Goal: Task Accomplishment & Management: Manage account settings

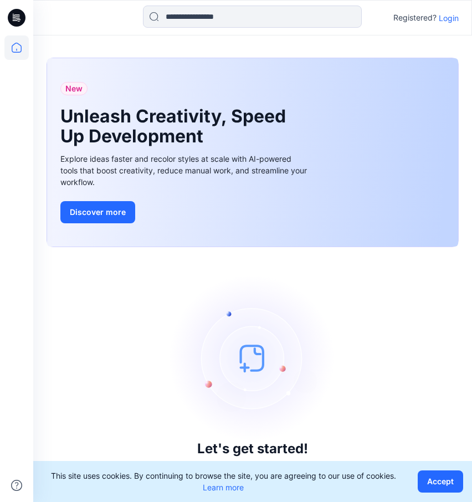
click at [325, 352] on img at bounding box center [252, 358] width 166 height 166
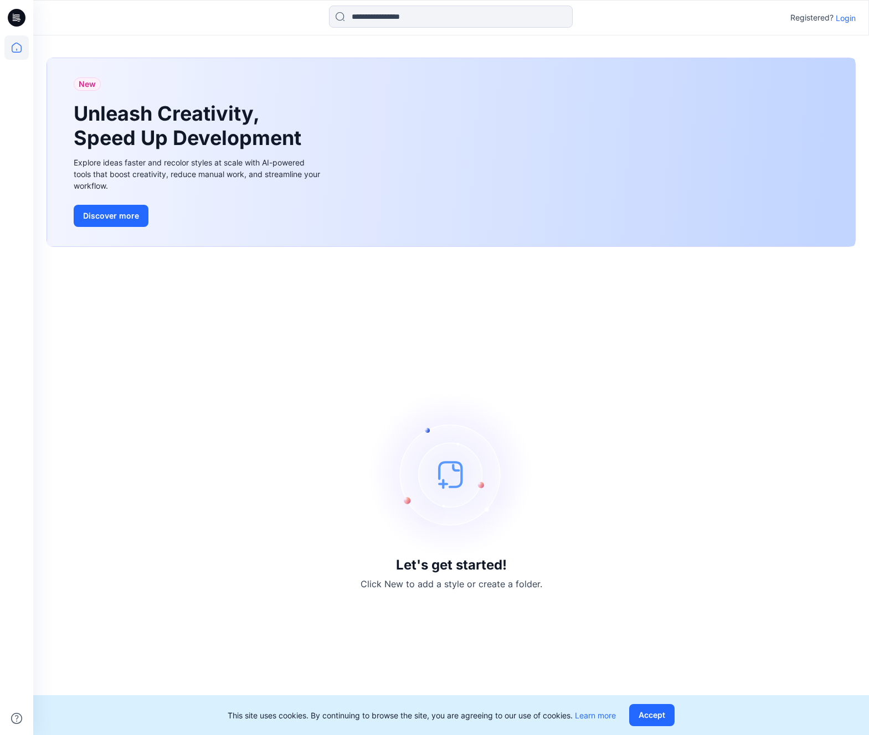
click at [471, 15] on div "Registered? Login" at bounding box center [450, 18] width 835 height 24
click at [471, 17] on p "Login" at bounding box center [846, 18] width 20 height 12
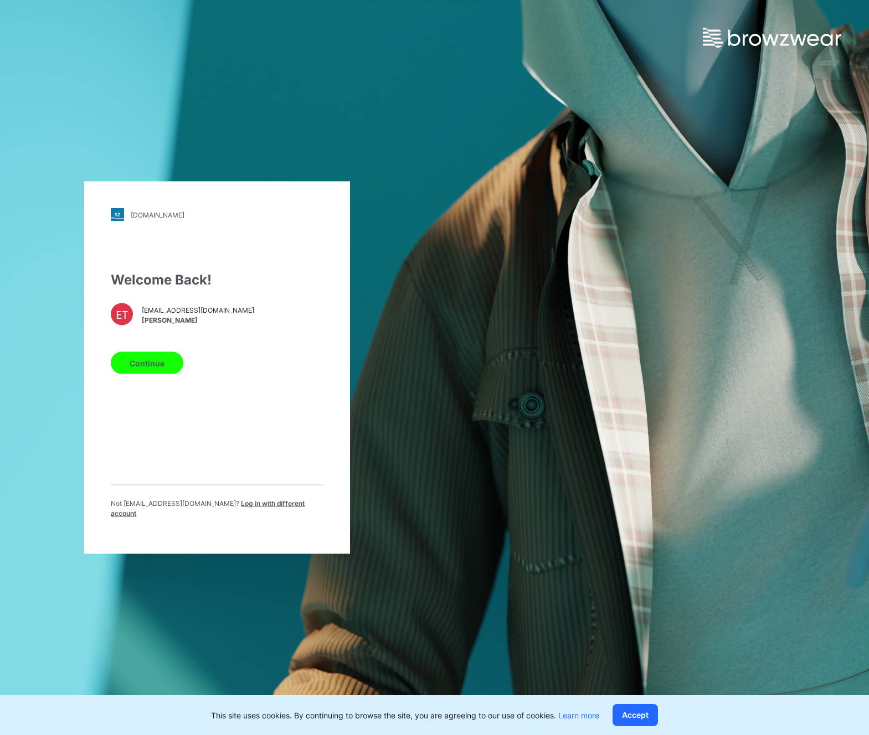
click at [165, 363] on button "Continue" at bounding box center [147, 363] width 73 height 22
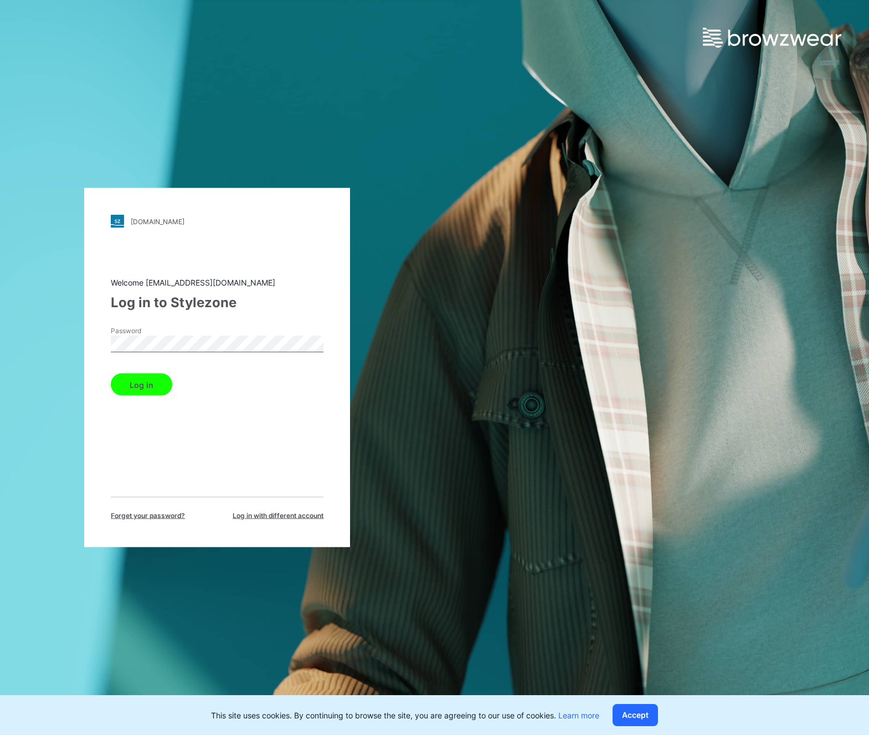
click at [163, 386] on button "Log in" at bounding box center [141, 385] width 61 height 22
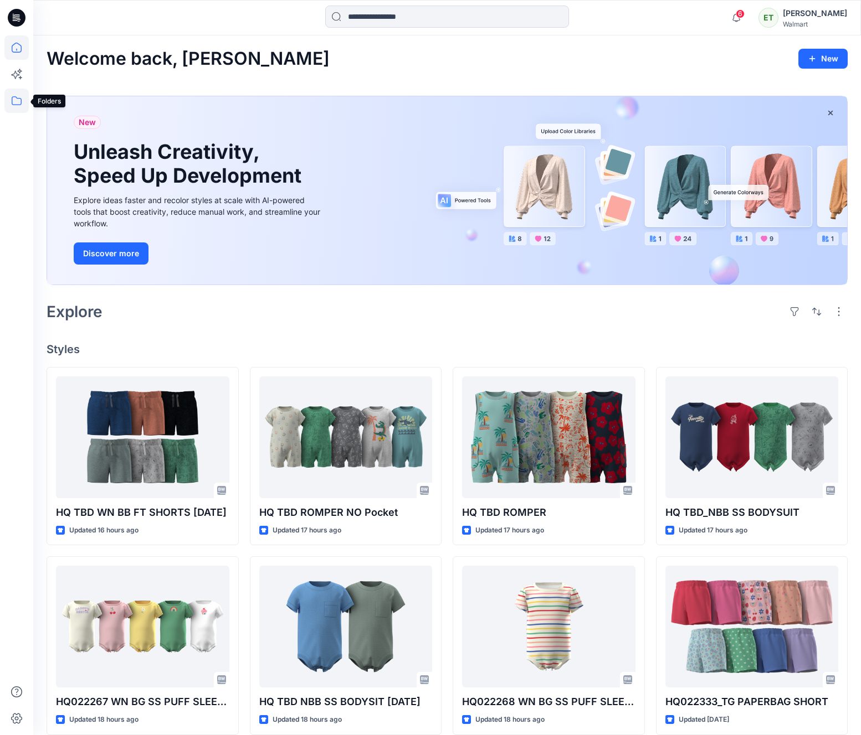
click at [25, 105] on icon at bounding box center [16, 101] width 24 height 24
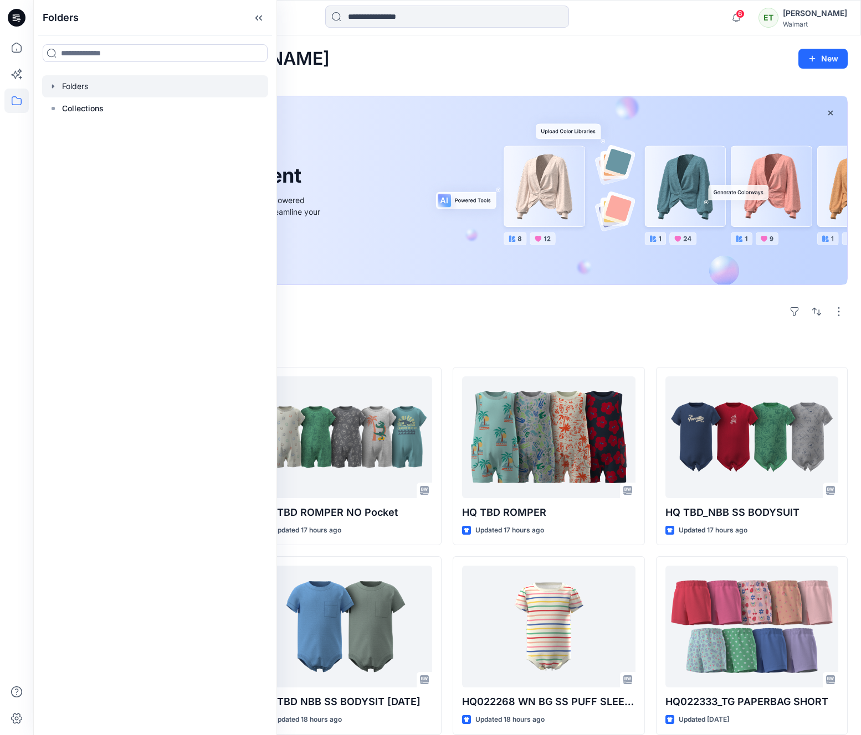
click at [76, 94] on div at bounding box center [155, 86] width 226 height 22
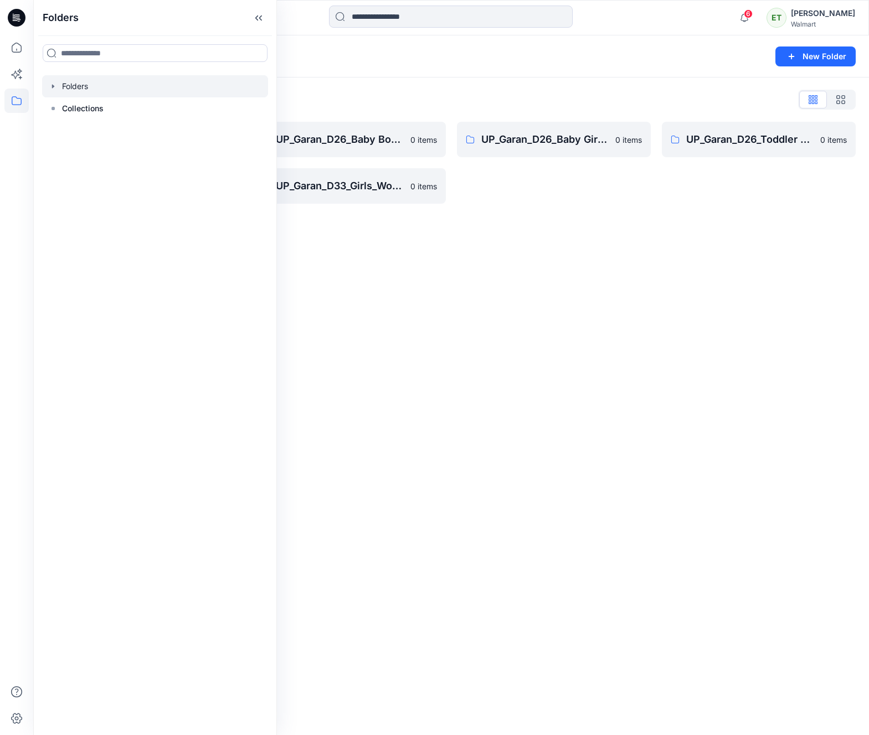
click at [399, 461] on div "Folders New Folder Folders List UP_Garan Littles 0 items UP_Garan_D26_Toddler G…" at bounding box center [451, 385] width 836 height 700
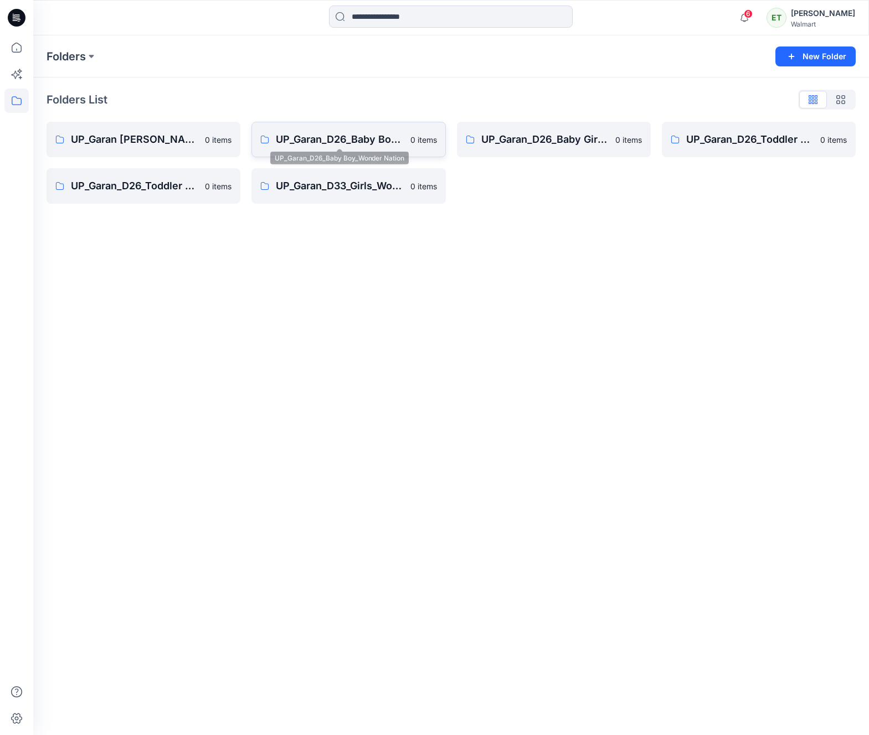
click at [312, 144] on p "UP_Garan_D26_Baby Boy_Wonder Nation" at bounding box center [339, 140] width 127 height 16
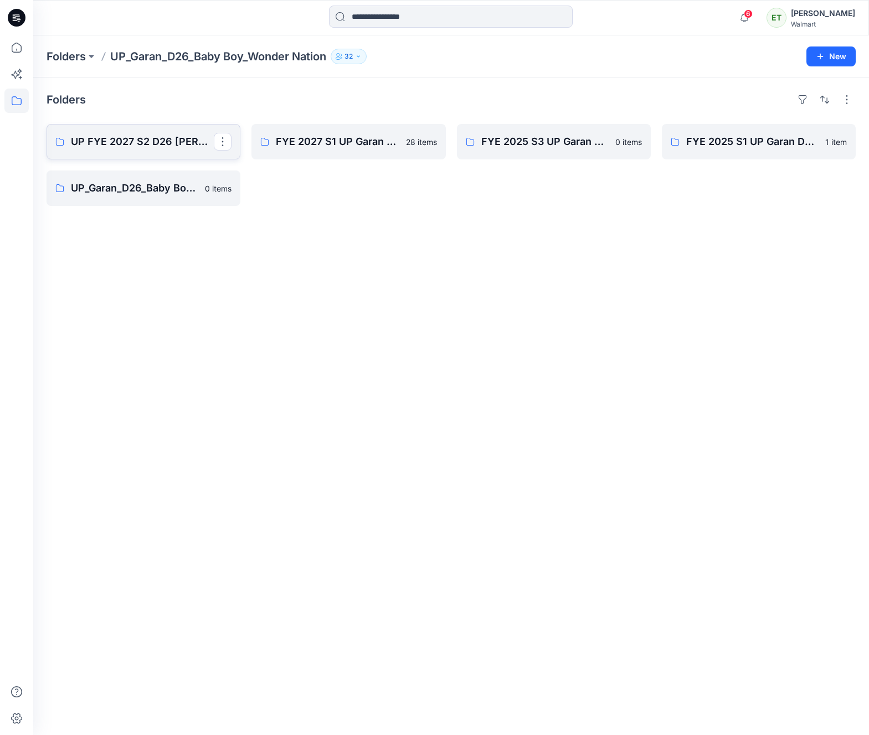
click at [156, 142] on p "UP FYE 2027 S2 D26 [PERSON_NAME]" at bounding box center [142, 142] width 143 height 16
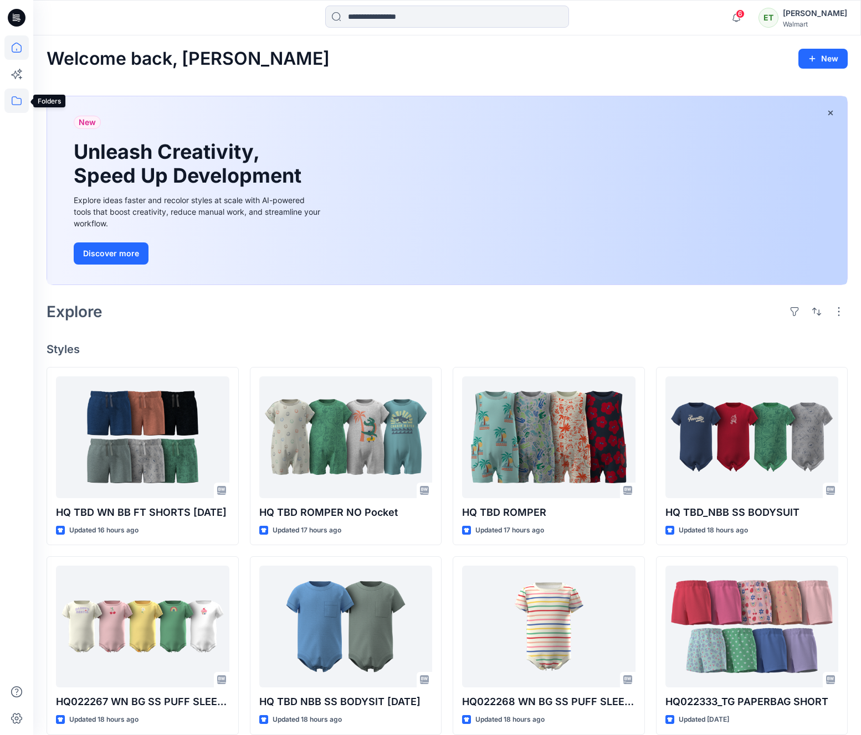
click at [19, 109] on icon at bounding box center [16, 101] width 24 height 24
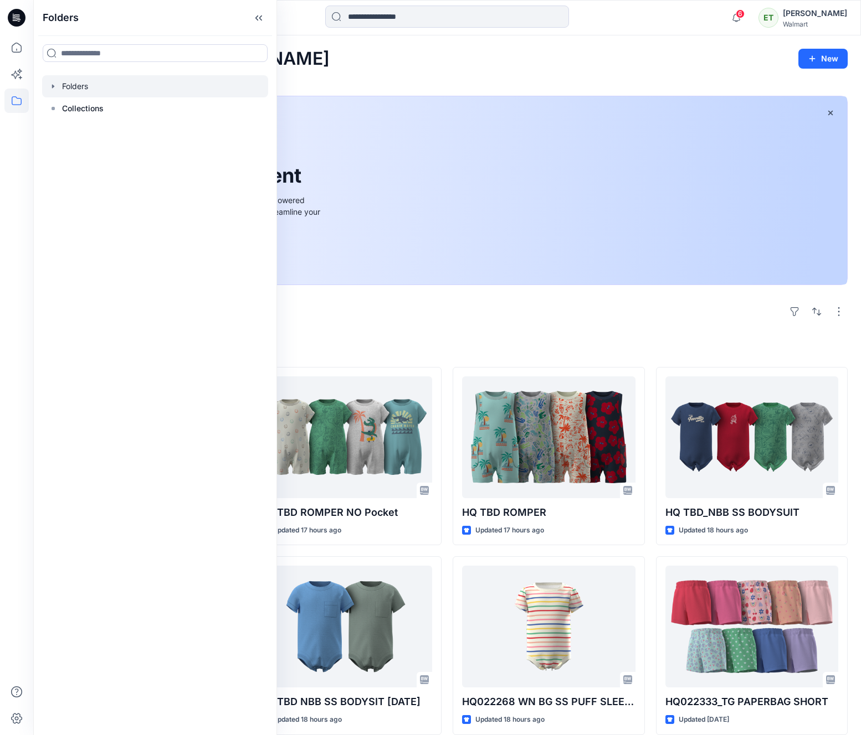
click at [117, 85] on div at bounding box center [155, 86] width 226 height 22
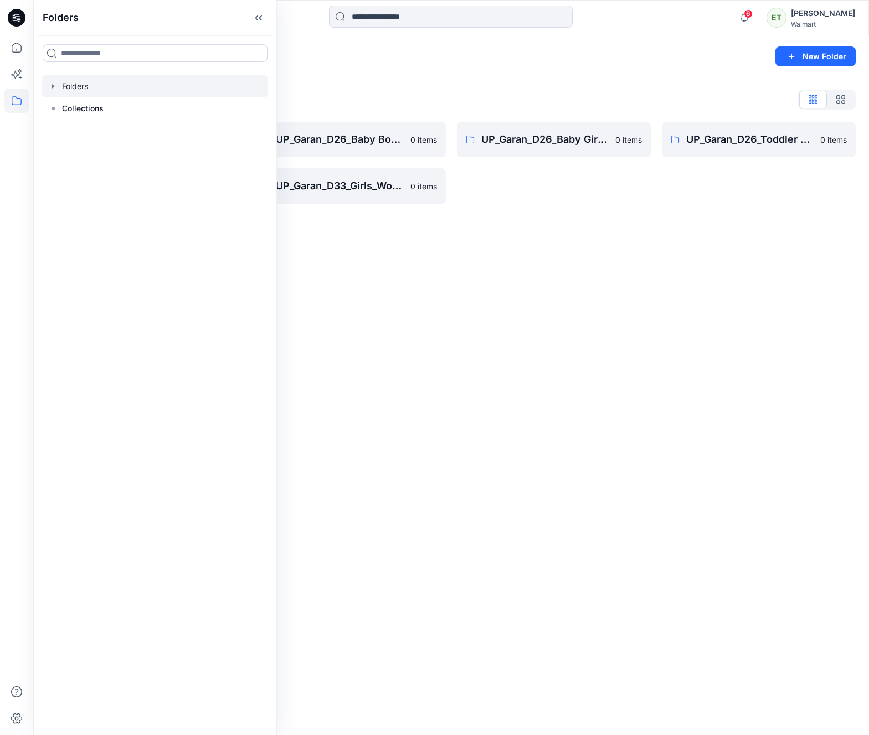
click at [598, 326] on div "Folders New Folder Folders List UP_Garan Littles 0 items UP_Garan_D26_Toddler G…" at bounding box center [451, 385] width 836 height 700
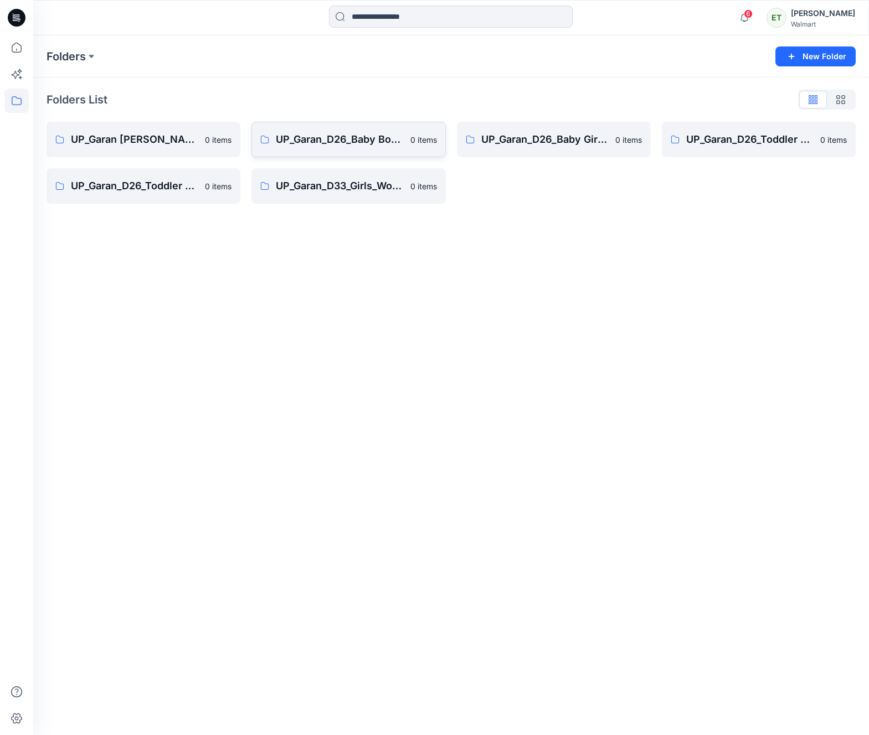
click at [410, 143] on p "0 items" at bounding box center [423, 140] width 27 height 12
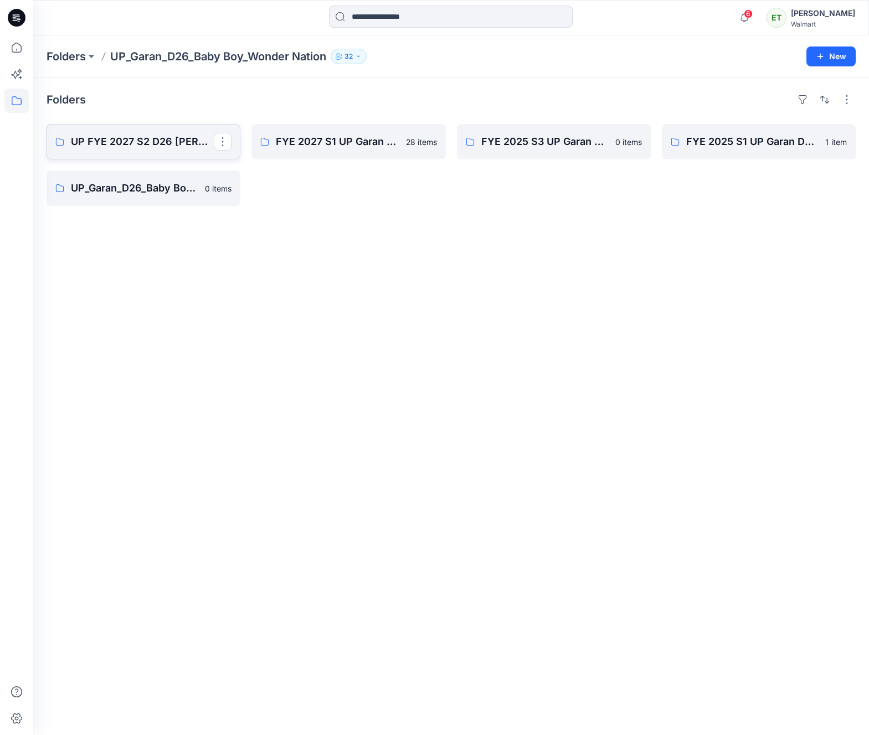
click at [110, 140] on p "UP FYE 2027 S2 D26 [PERSON_NAME]" at bounding box center [142, 142] width 143 height 16
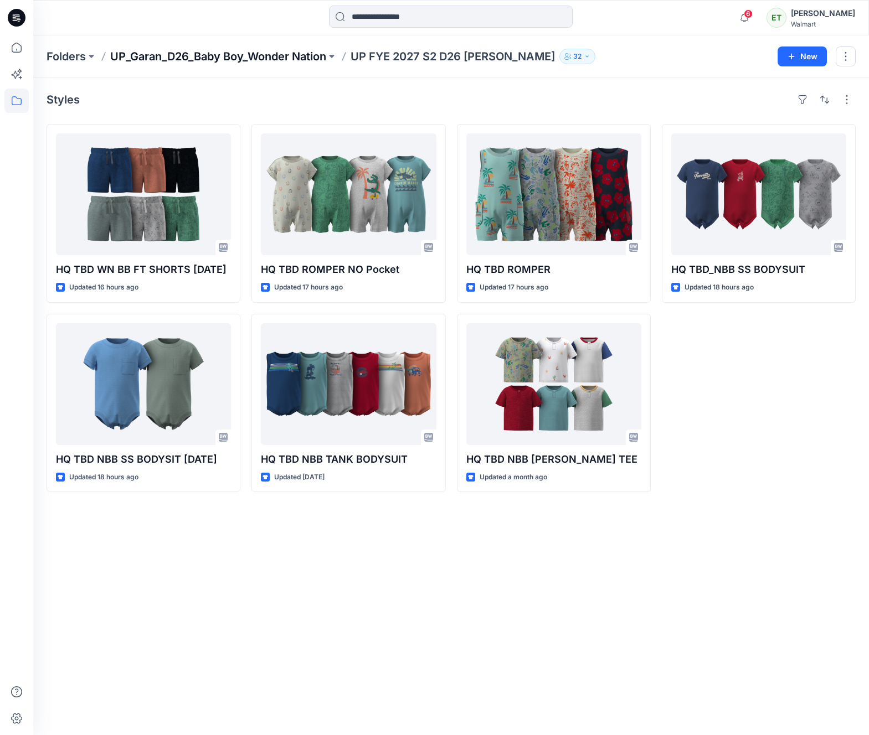
click at [263, 55] on p "UP_Garan_D26_Baby Boy_Wonder Nation" at bounding box center [218, 57] width 216 height 16
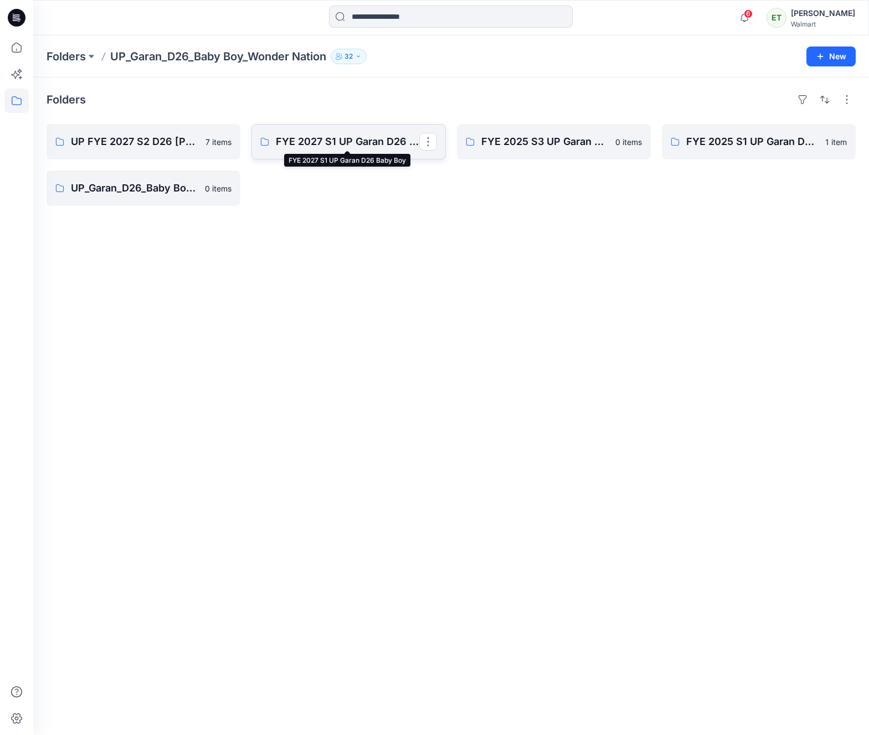
click at [326, 135] on p "FYE 2027 S1 UP Garan D26 Baby Boy" at bounding box center [347, 142] width 143 height 16
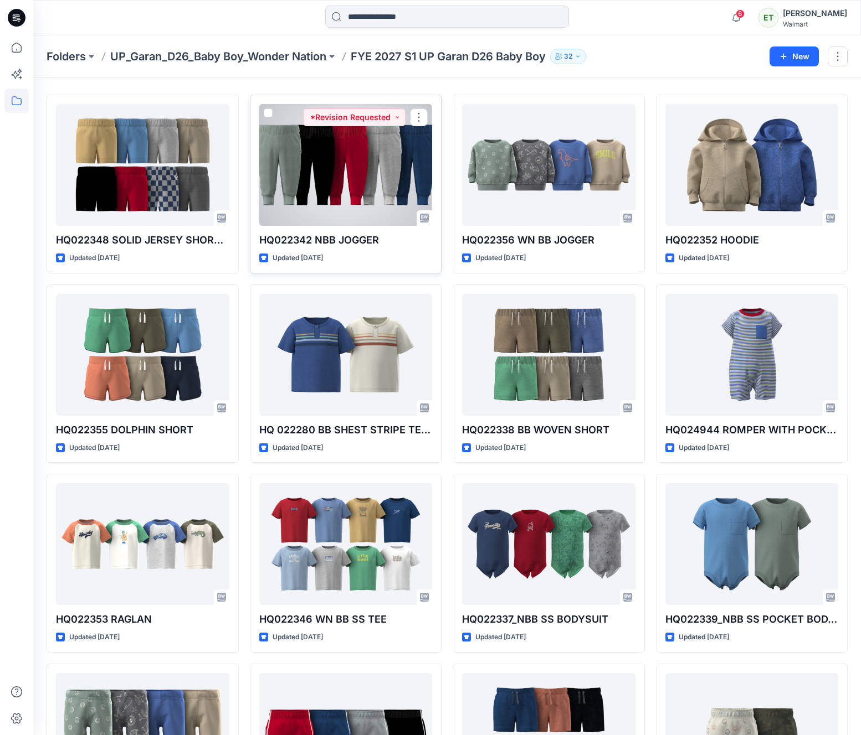
scroll to position [29, 0]
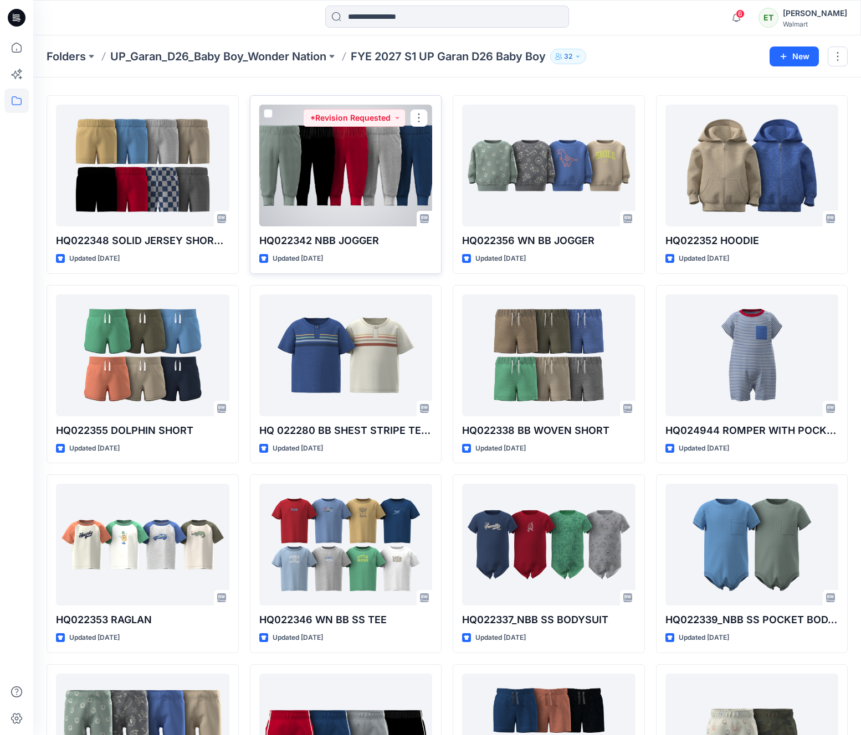
click at [424, 179] on div at bounding box center [345, 166] width 173 height 122
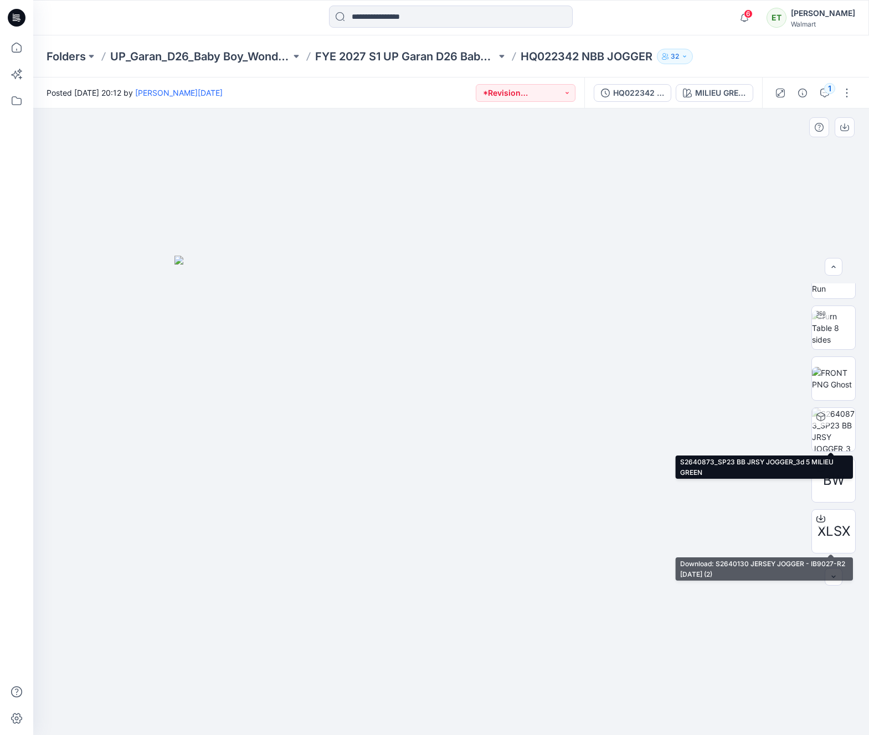
scroll to position [29, 0]
click at [811, 211] on div at bounding box center [451, 422] width 836 height 627
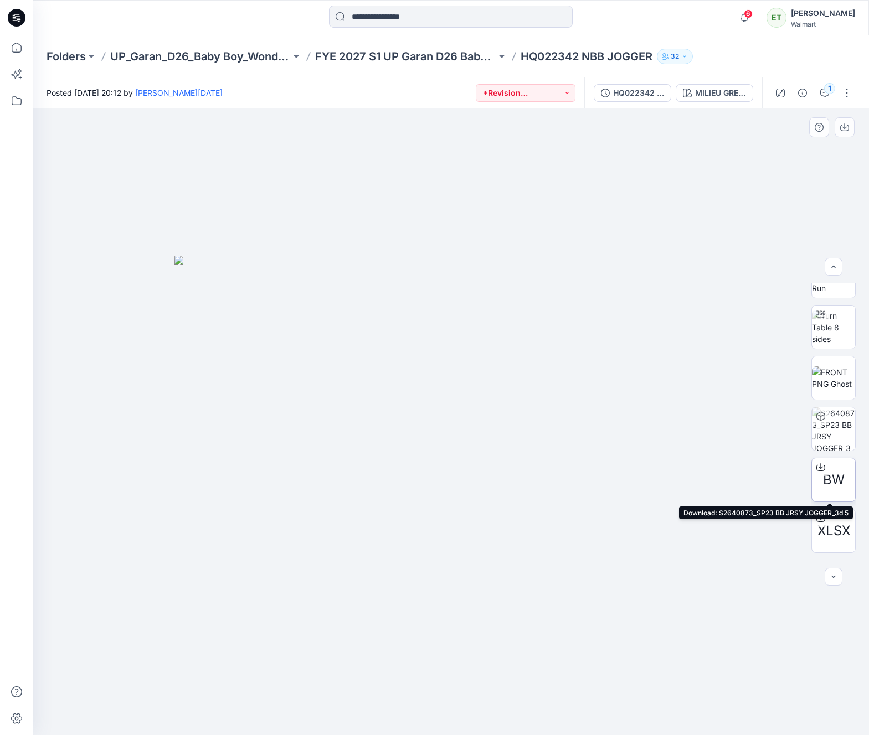
click at [820, 466] on icon at bounding box center [820, 467] width 9 height 9
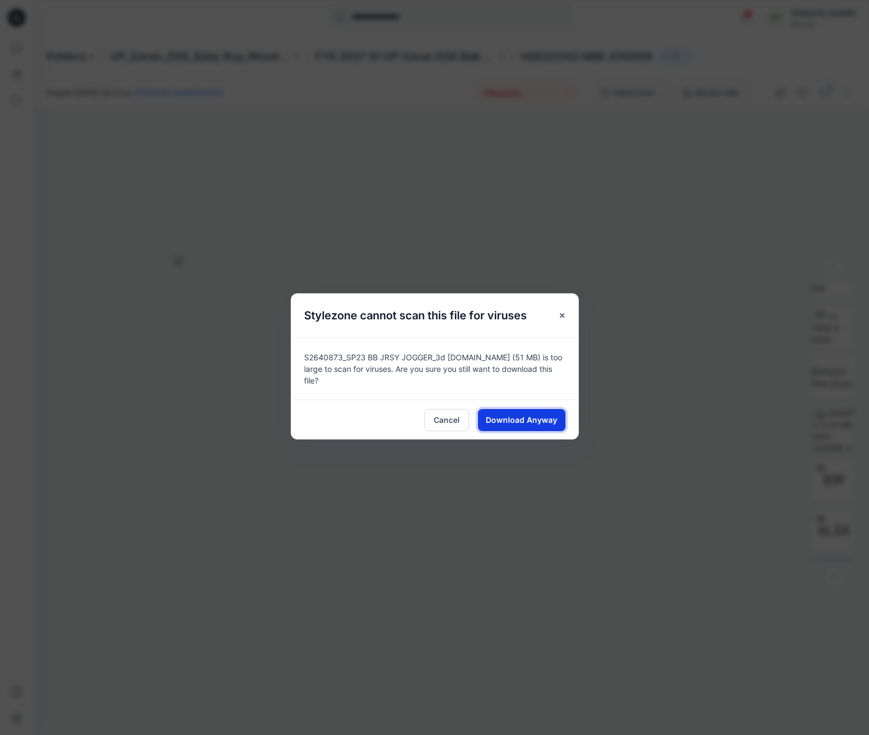
click at [533, 409] on button "Download Anyway" at bounding box center [522, 420] width 88 height 22
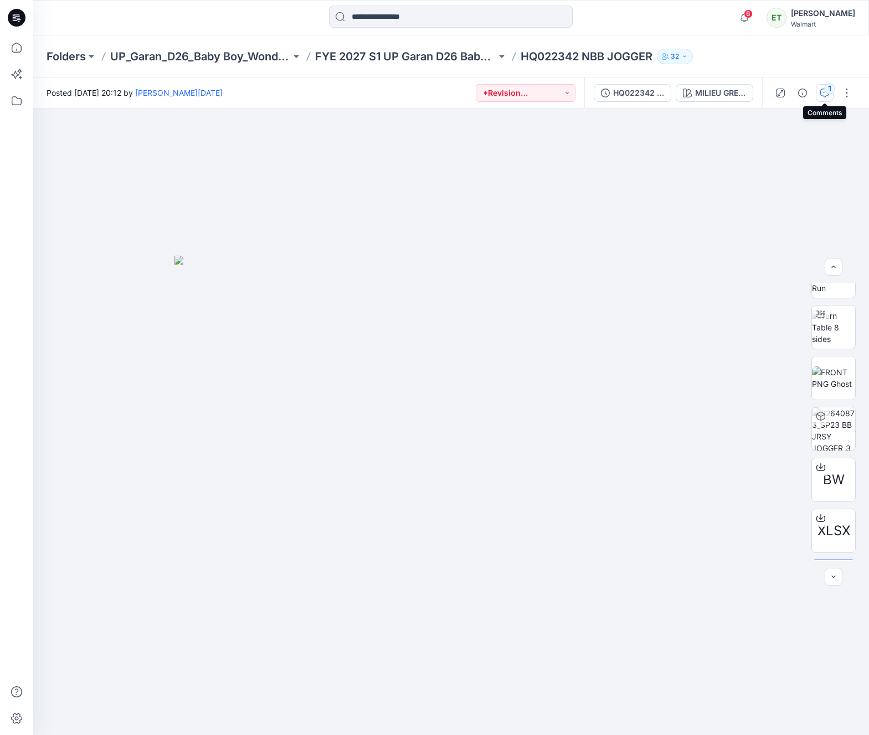
click at [826, 91] on div "1" at bounding box center [829, 88] width 11 height 11
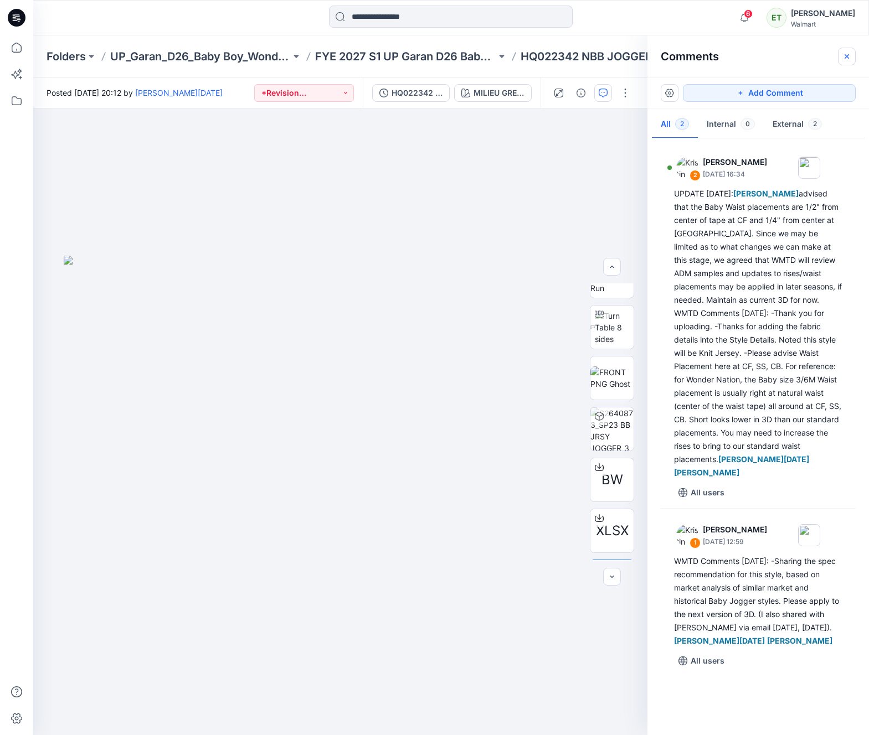
click at [839, 51] on button "button" at bounding box center [847, 57] width 18 height 18
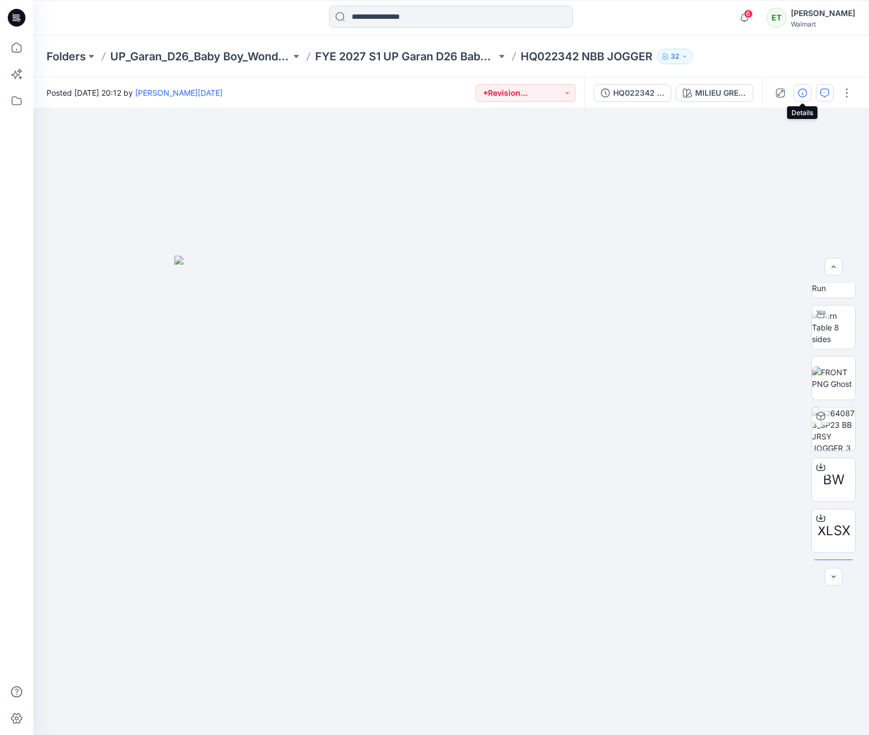
click at [802, 92] on icon "button" at bounding box center [802, 93] width 9 height 9
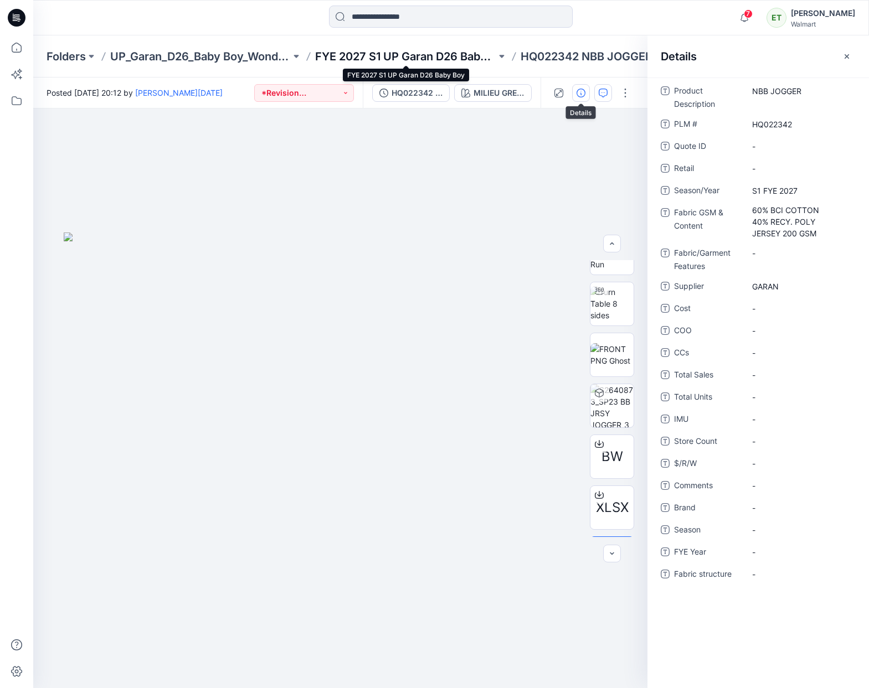
click at [409, 55] on p "FYE 2027 S1 UP Garan D26 Baby Boy" at bounding box center [405, 57] width 181 height 16
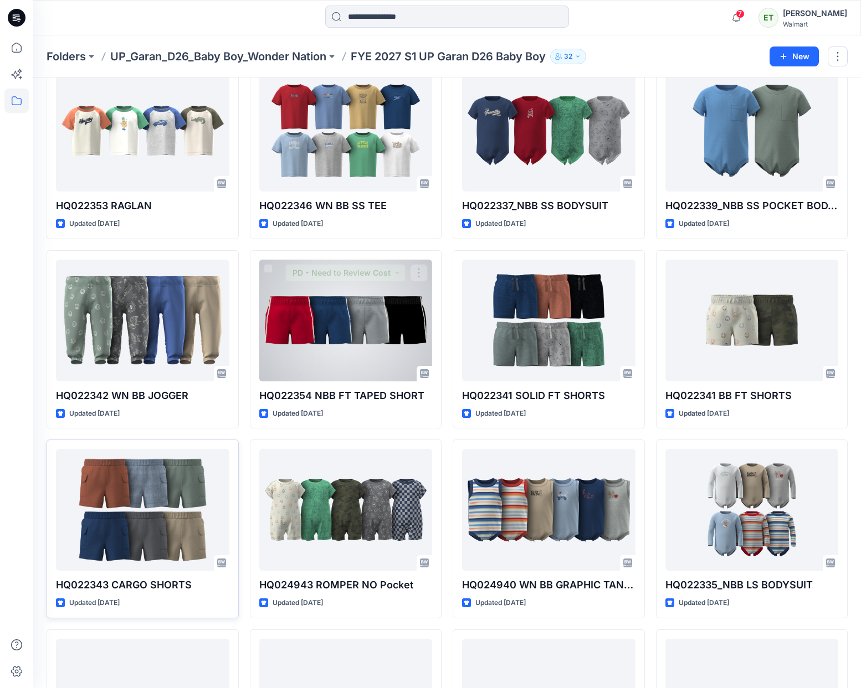
scroll to position [444, 0]
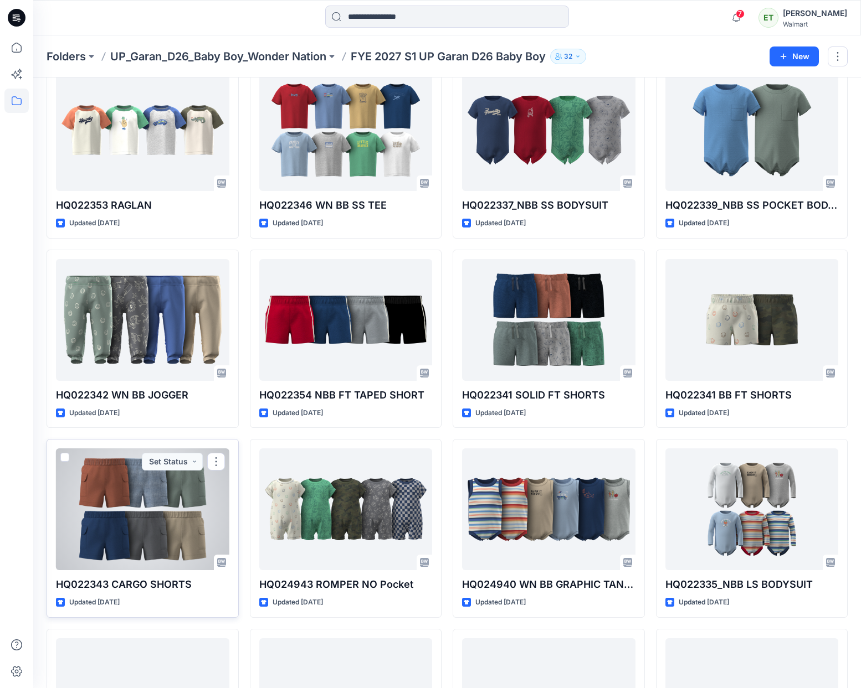
click at [209, 503] on div at bounding box center [142, 510] width 173 height 122
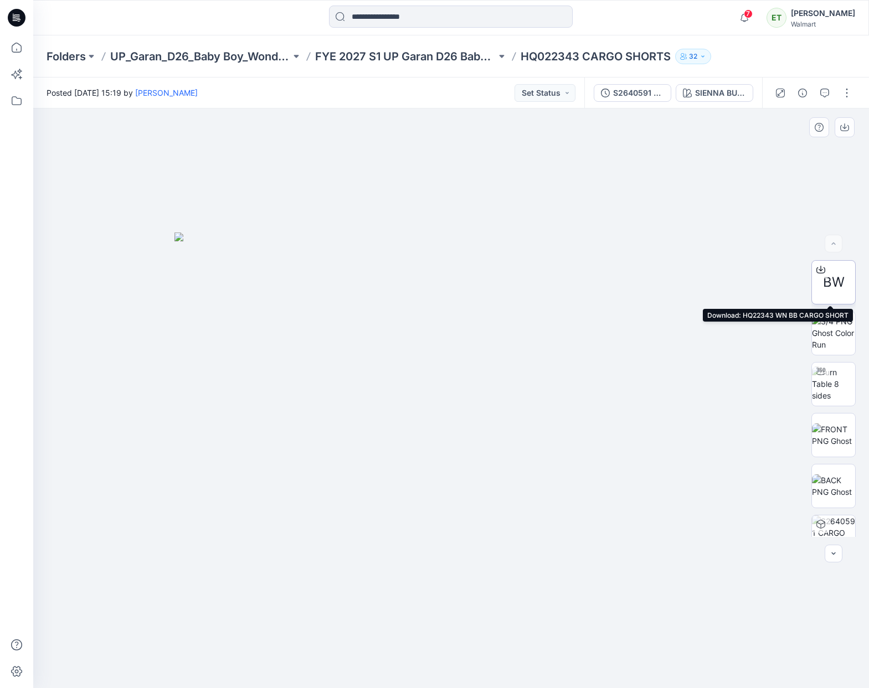
click at [817, 271] on icon at bounding box center [820, 269] width 9 height 9
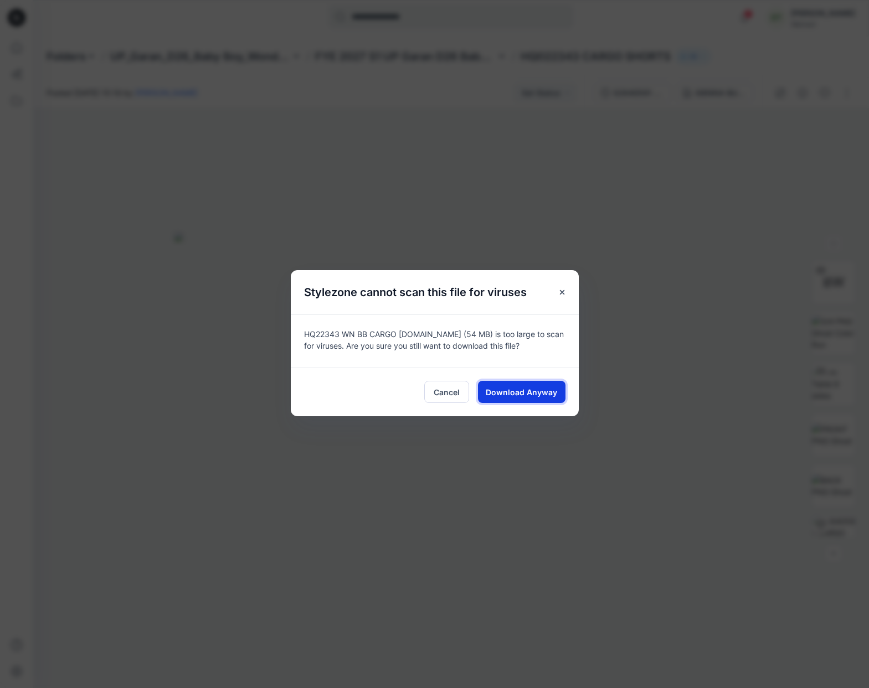
click at [529, 395] on span "Download Anyway" at bounding box center [521, 393] width 71 height 12
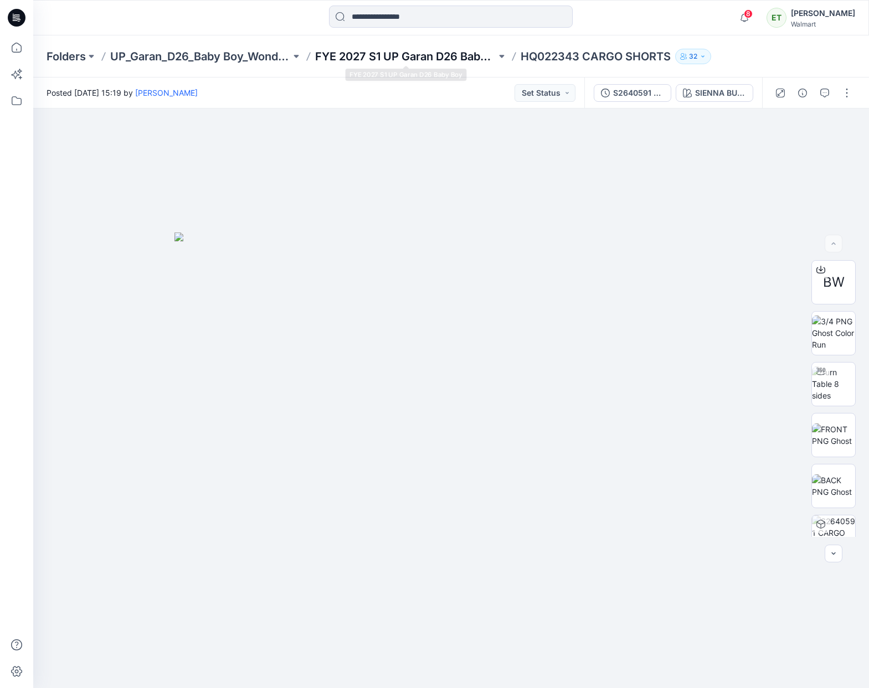
click at [435, 58] on p "FYE 2027 S1 UP Garan D26 Baby Boy" at bounding box center [405, 57] width 181 height 16
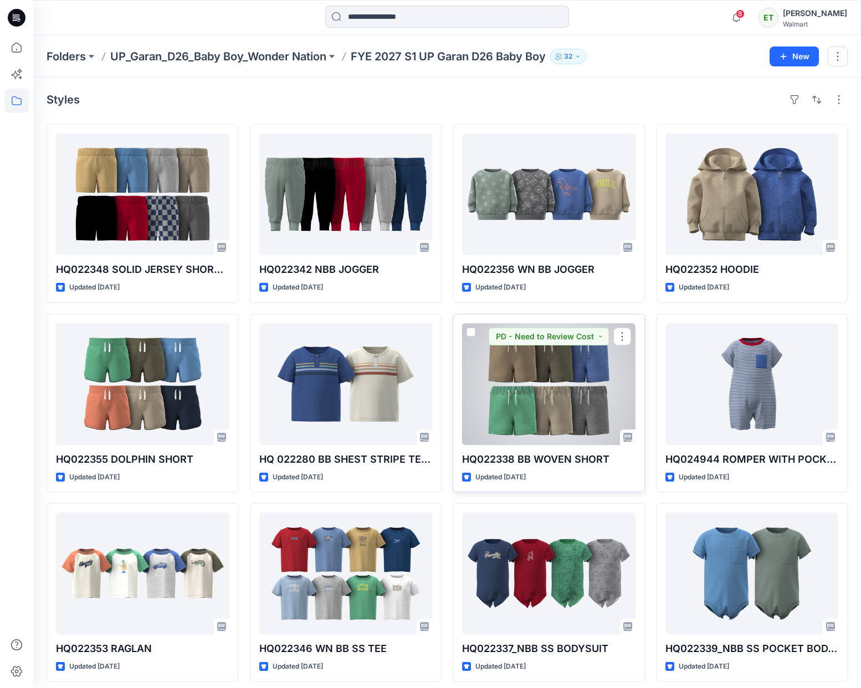
click at [554, 399] on div at bounding box center [548, 384] width 173 height 122
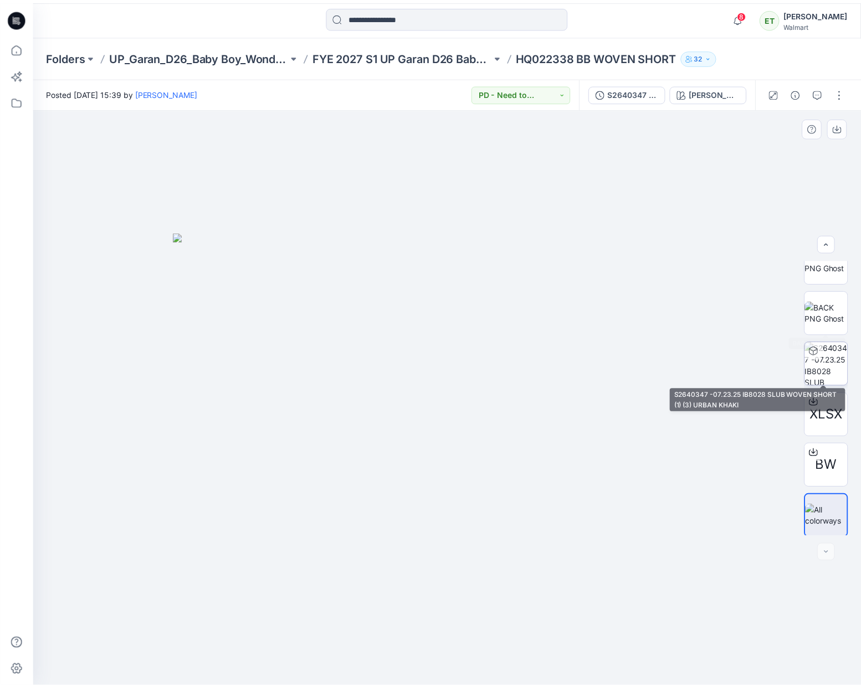
scroll to position [124, 0]
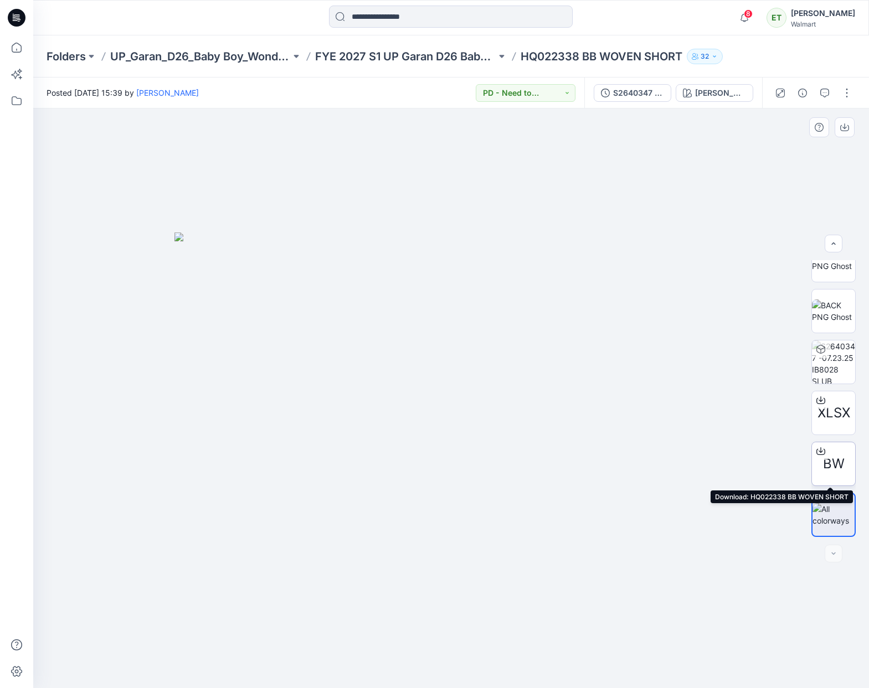
click at [816, 448] on icon at bounding box center [820, 451] width 9 height 9
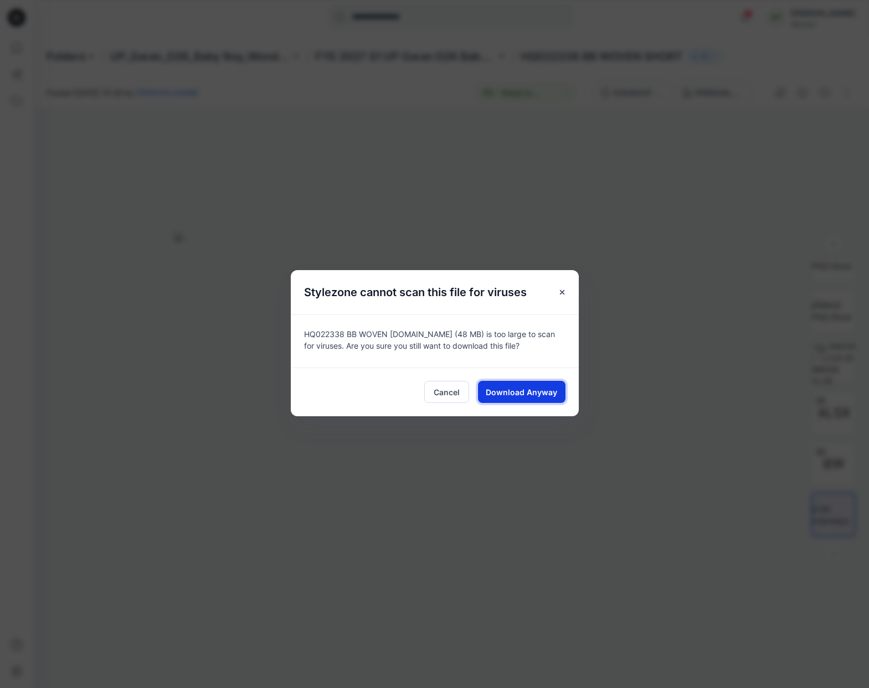
click at [509, 390] on span "Download Anyway" at bounding box center [521, 393] width 71 height 12
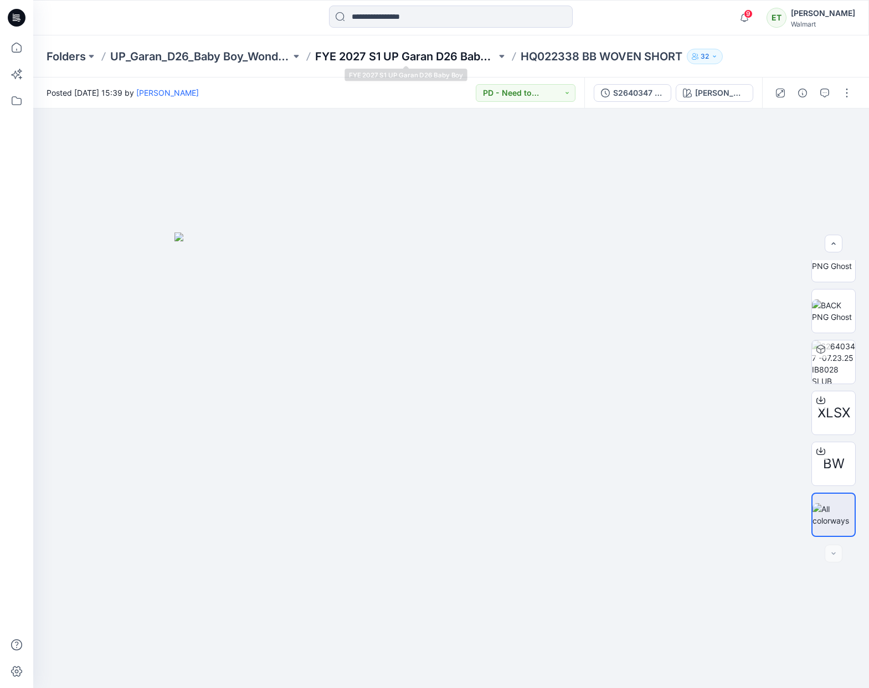
click at [432, 57] on p "FYE 2027 S1 UP Garan D26 Baby Boy" at bounding box center [405, 57] width 181 height 16
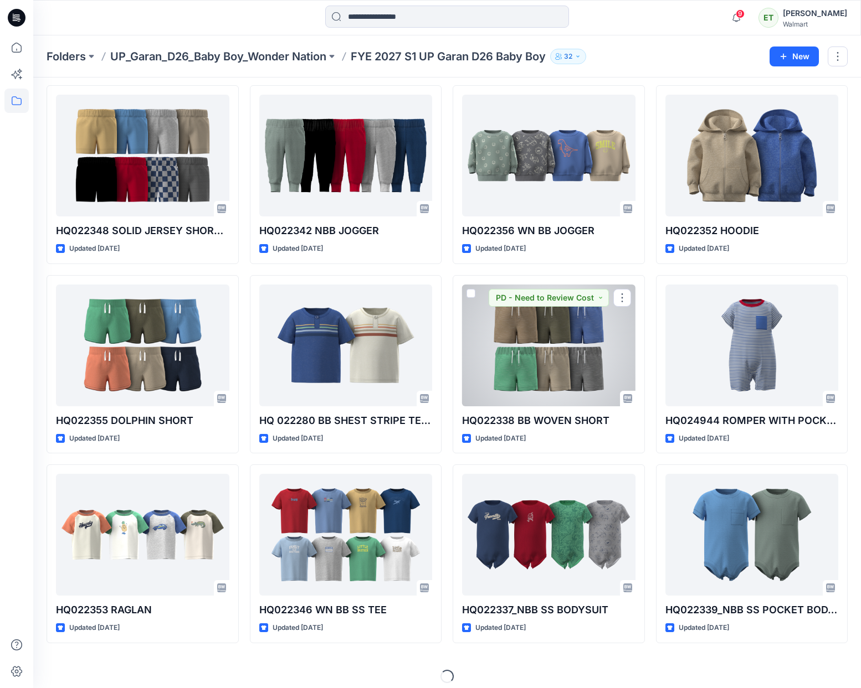
scroll to position [47, 0]
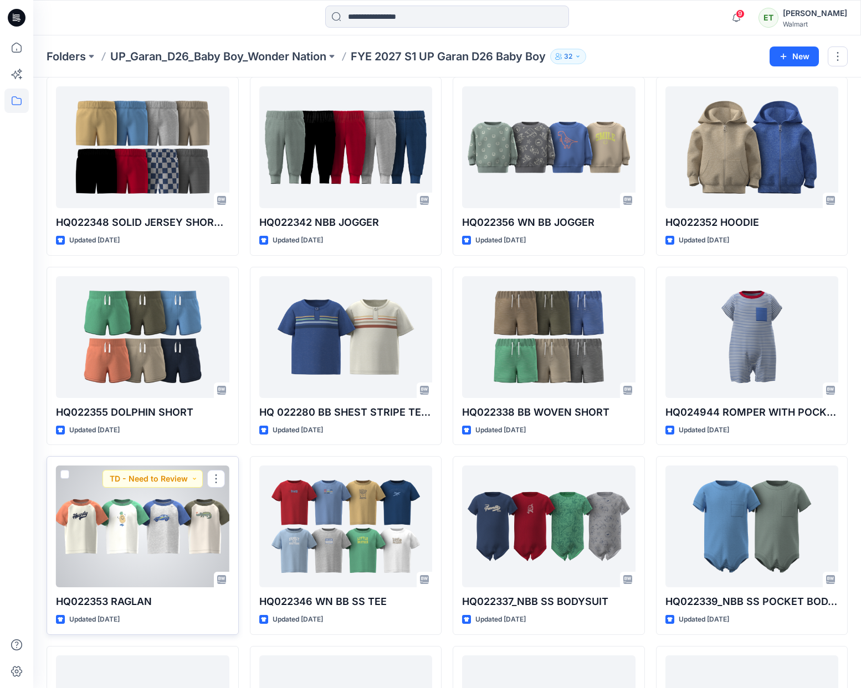
click at [167, 531] on div at bounding box center [142, 527] width 173 height 122
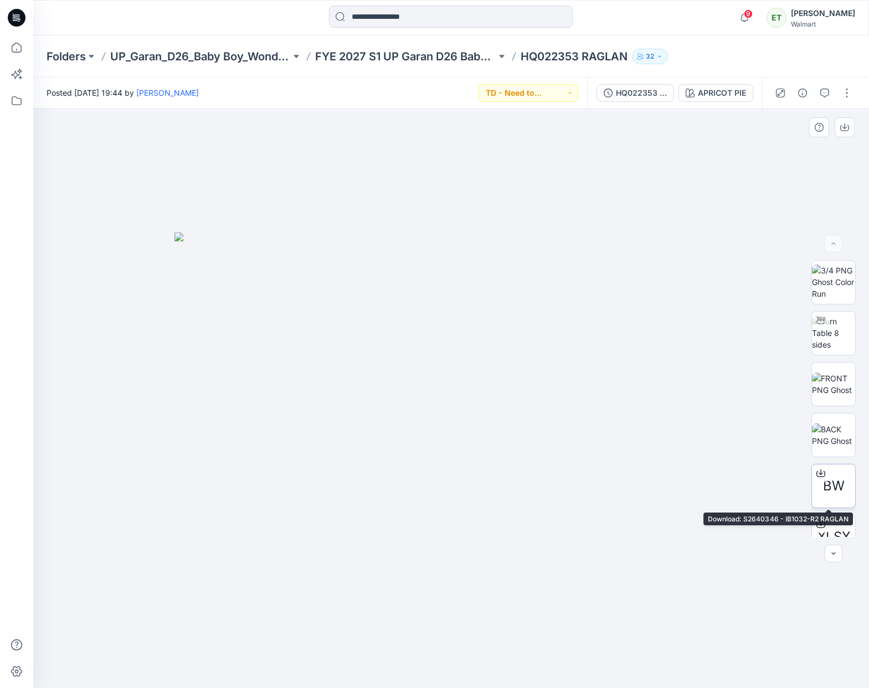
click at [812, 478] on div at bounding box center [821, 474] width 18 height 18
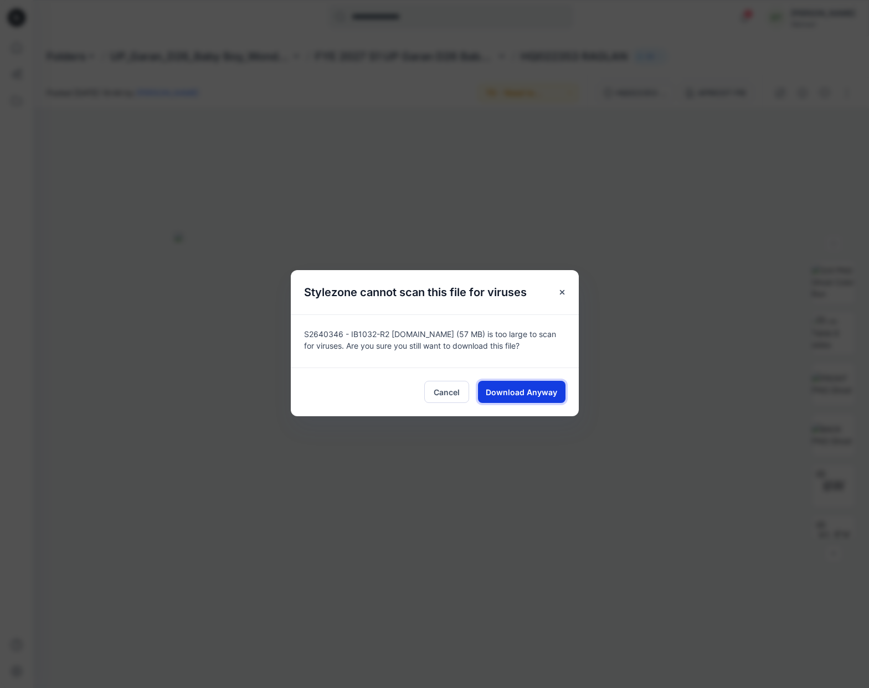
click at [501, 398] on button "Download Anyway" at bounding box center [522, 392] width 88 height 22
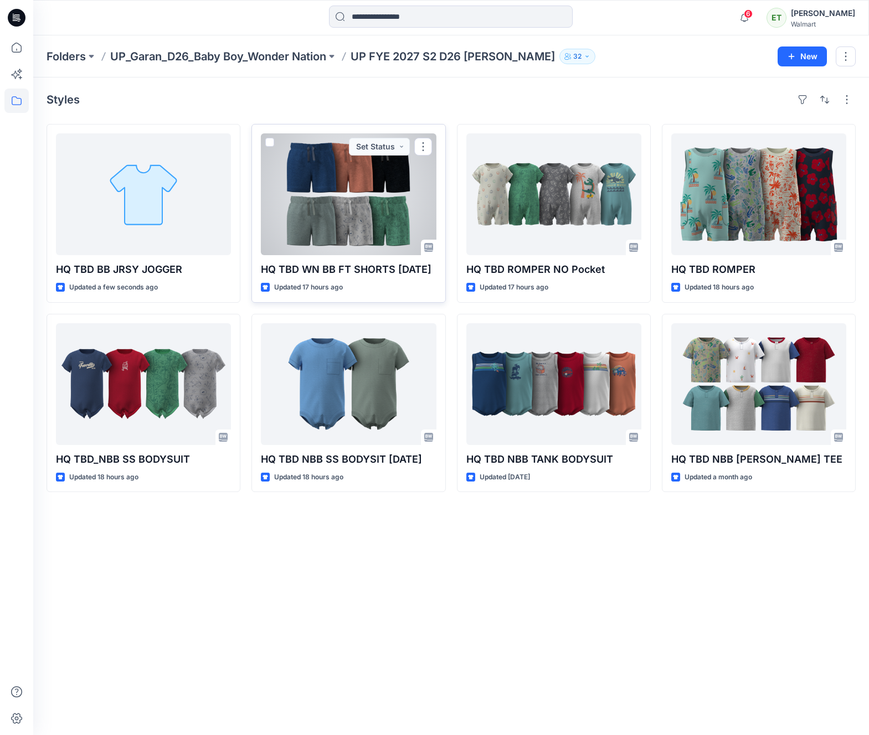
click at [414, 191] on div at bounding box center [348, 194] width 175 height 122
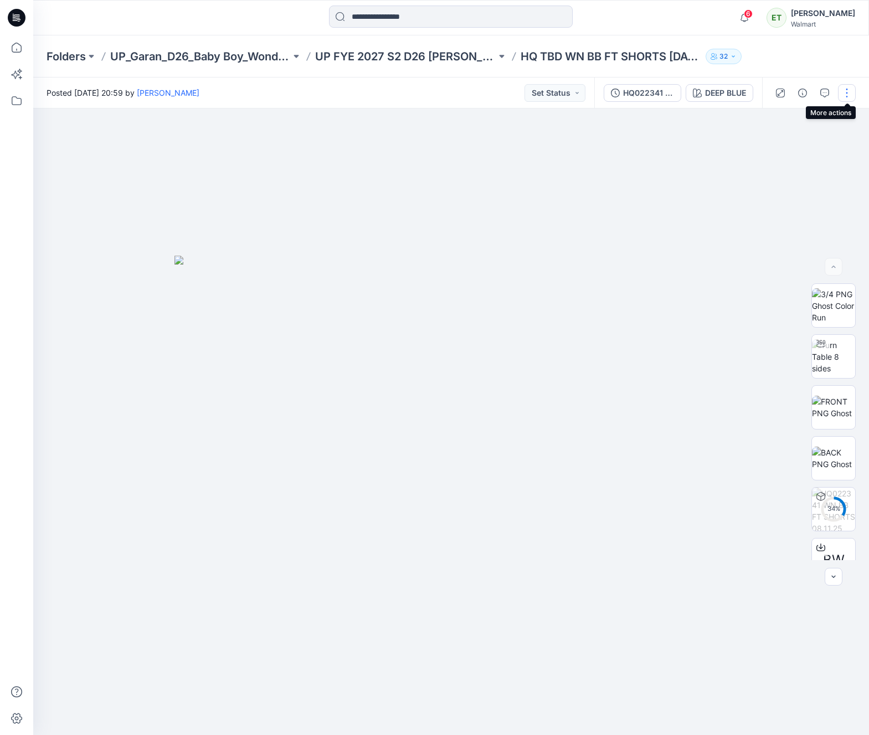
click at [854, 91] on button "button" at bounding box center [847, 93] width 18 height 18
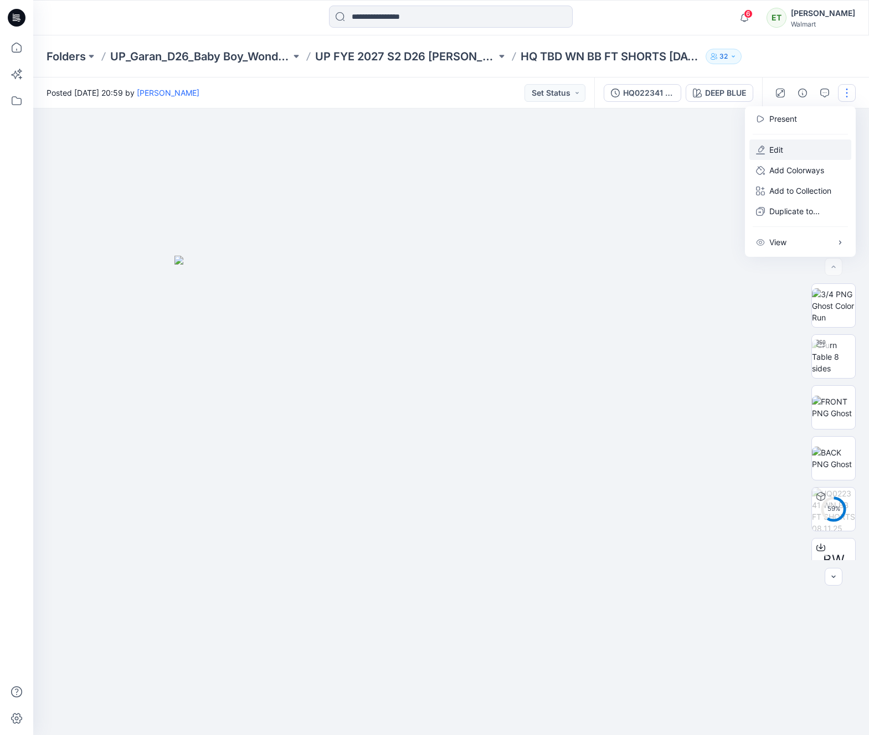
click at [803, 145] on button "Edit" at bounding box center [800, 150] width 102 height 20
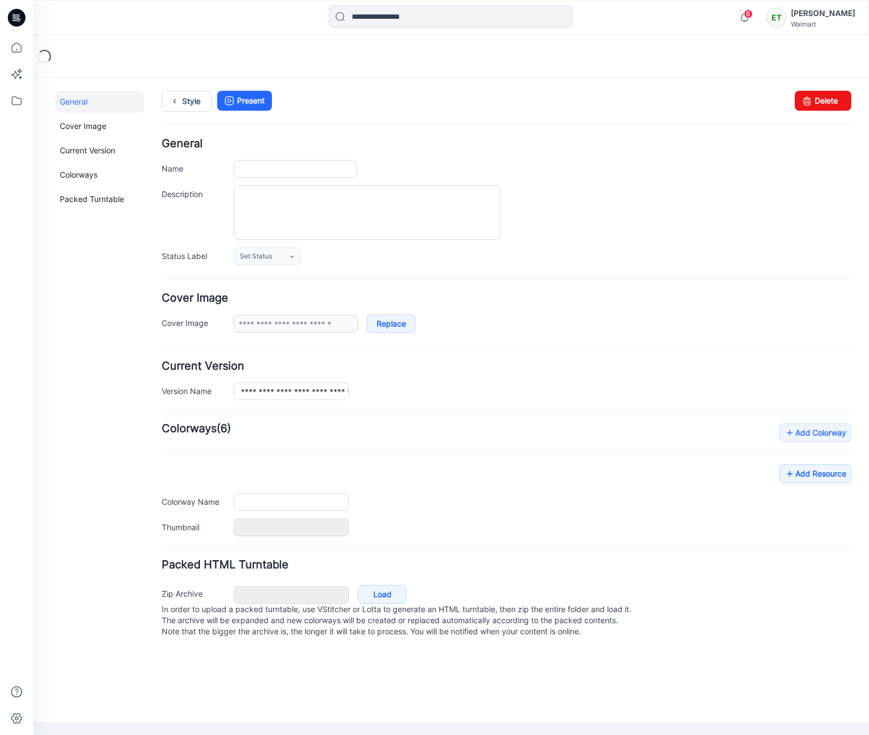
type input "**********"
type input "*********"
type input "**********"
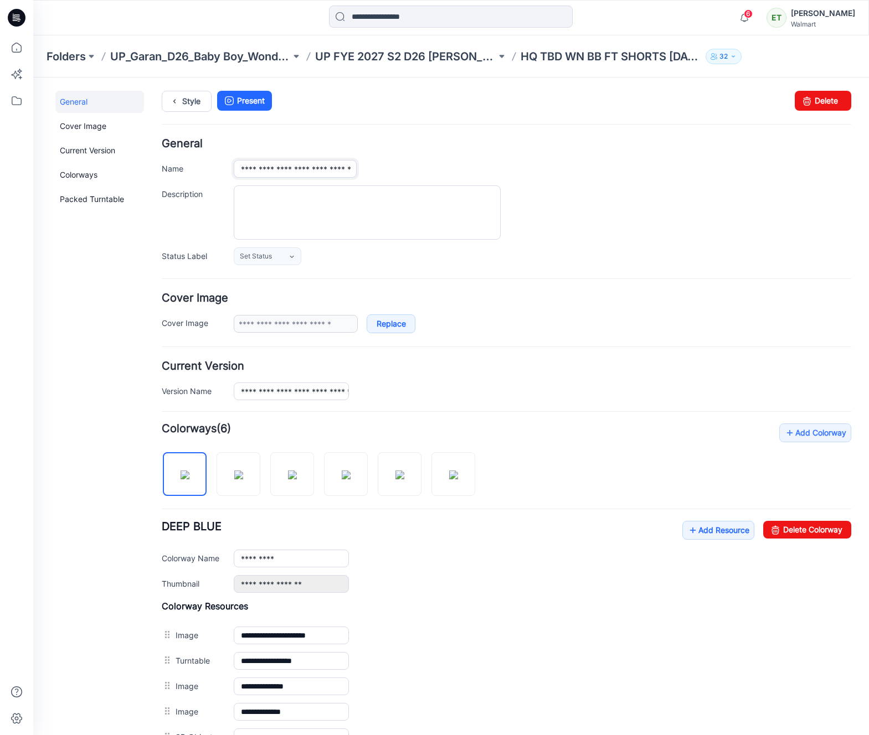
click at [322, 172] on input "**********" at bounding box center [295, 169] width 123 height 18
type input "**********"
click at [445, 159] on div "**********" at bounding box center [507, 201] width 690 height 127
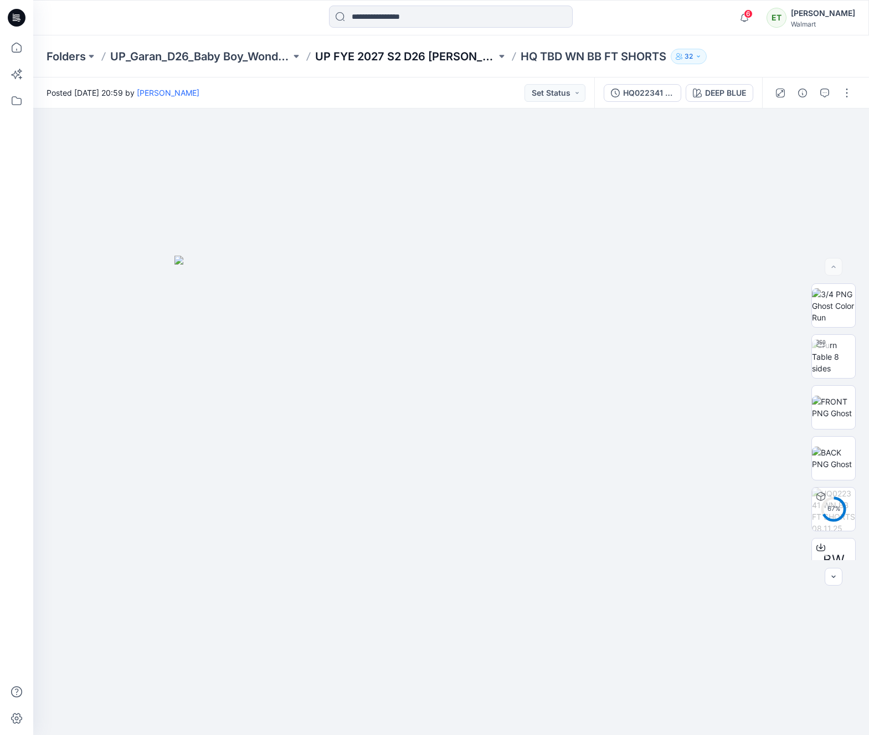
click at [414, 60] on p "UP FYE 2027 S2 D26 [PERSON_NAME]" at bounding box center [405, 57] width 181 height 16
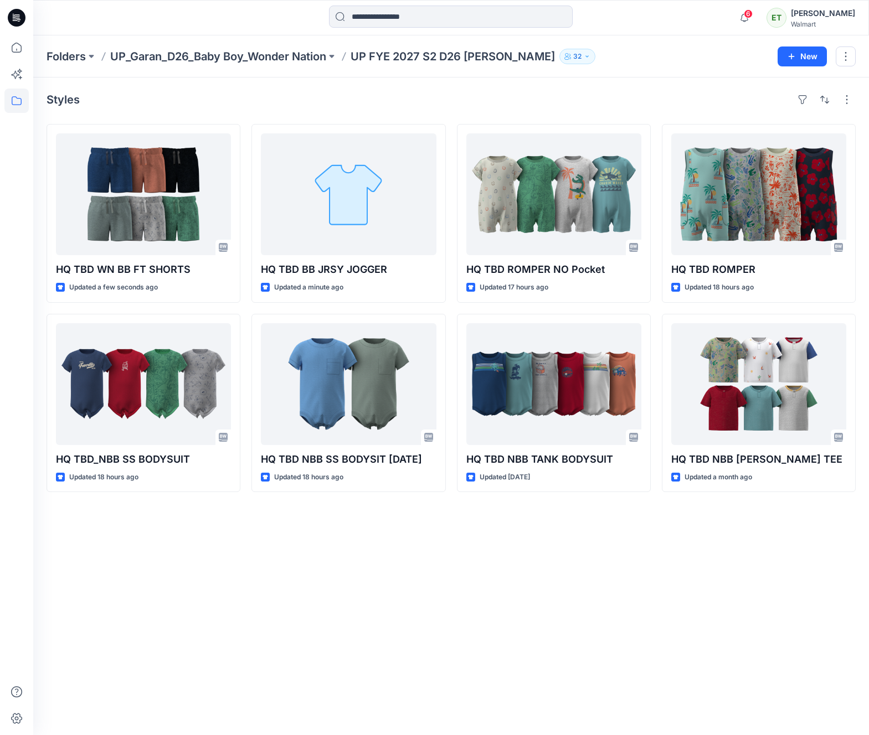
click at [164, 103] on div "Styles" at bounding box center [451, 100] width 809 height 18
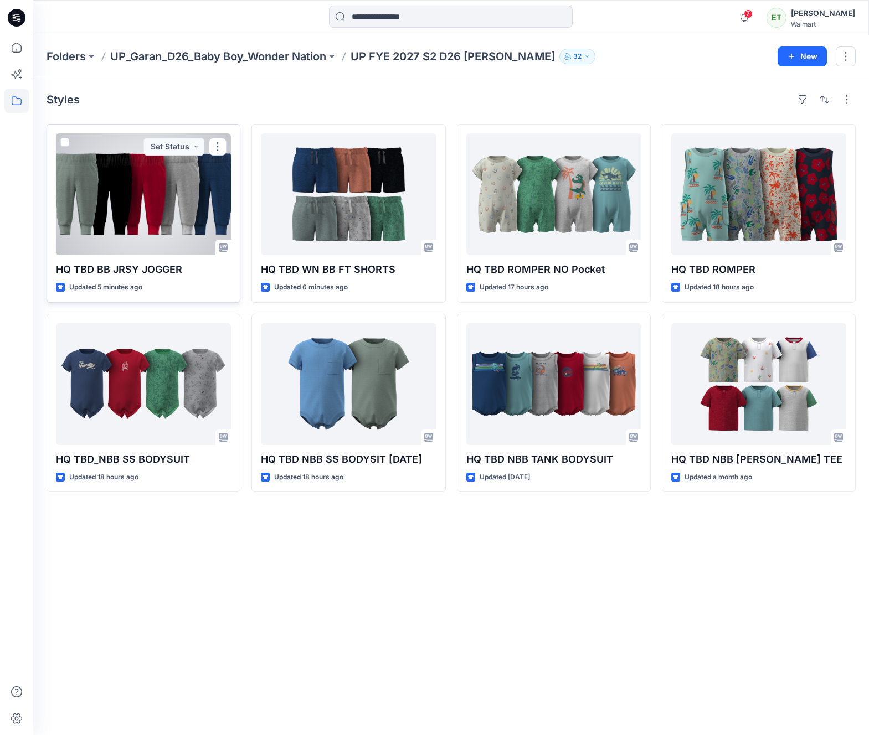
click at [155, 222] on div at bounding box center [143, 194] width 175 height 122
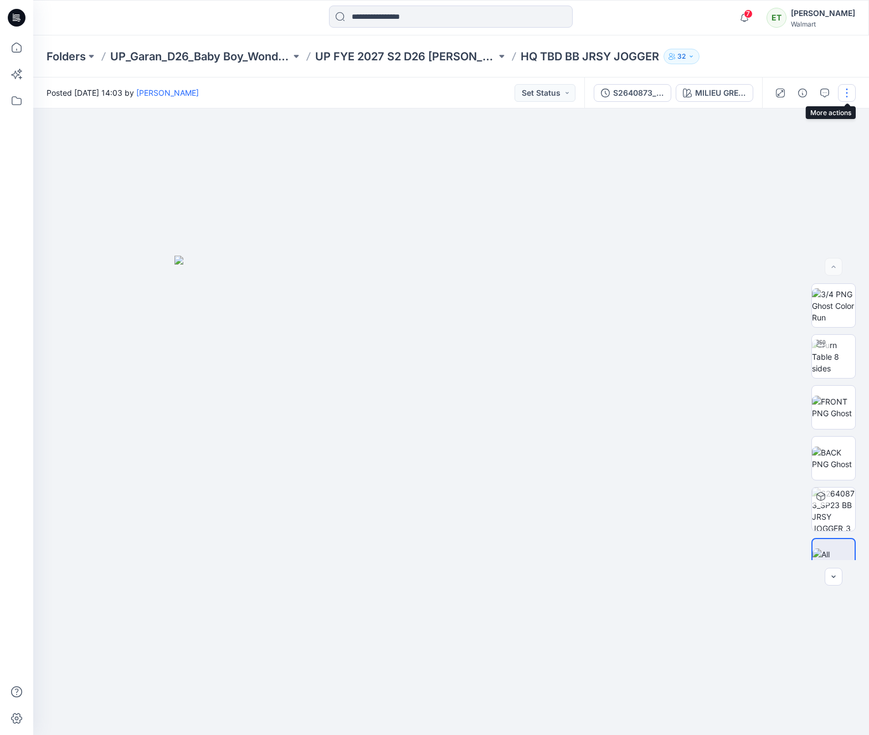
click at [849, 90] on button "button" at bounding box center [847, 93] width 18 height 18
click at [817, 145] on button "Edit" at bounding box center [800, 150] width 102 height 20
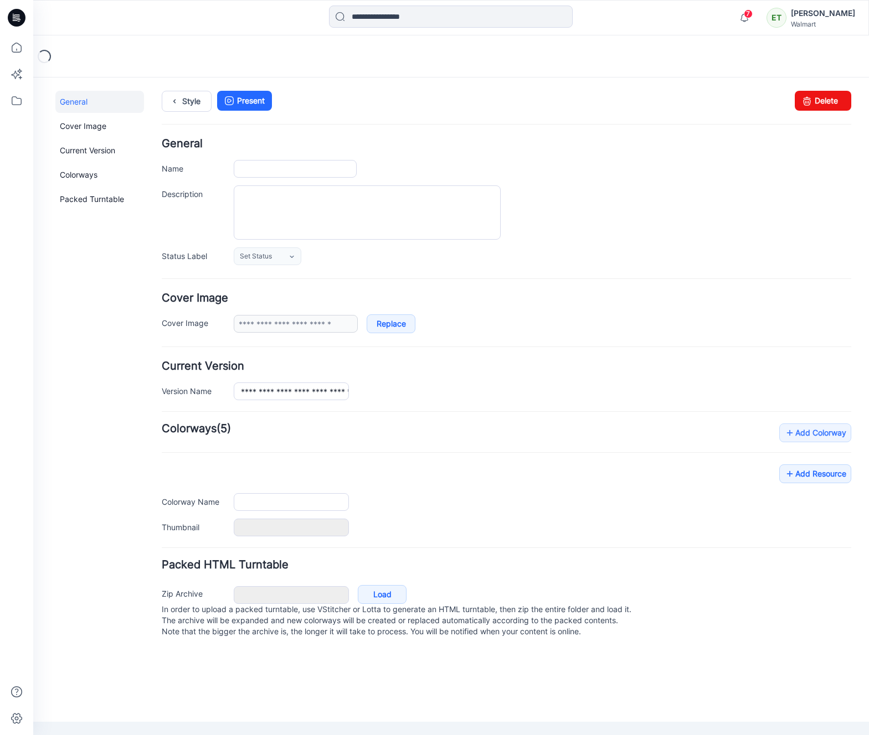
type input "**********"
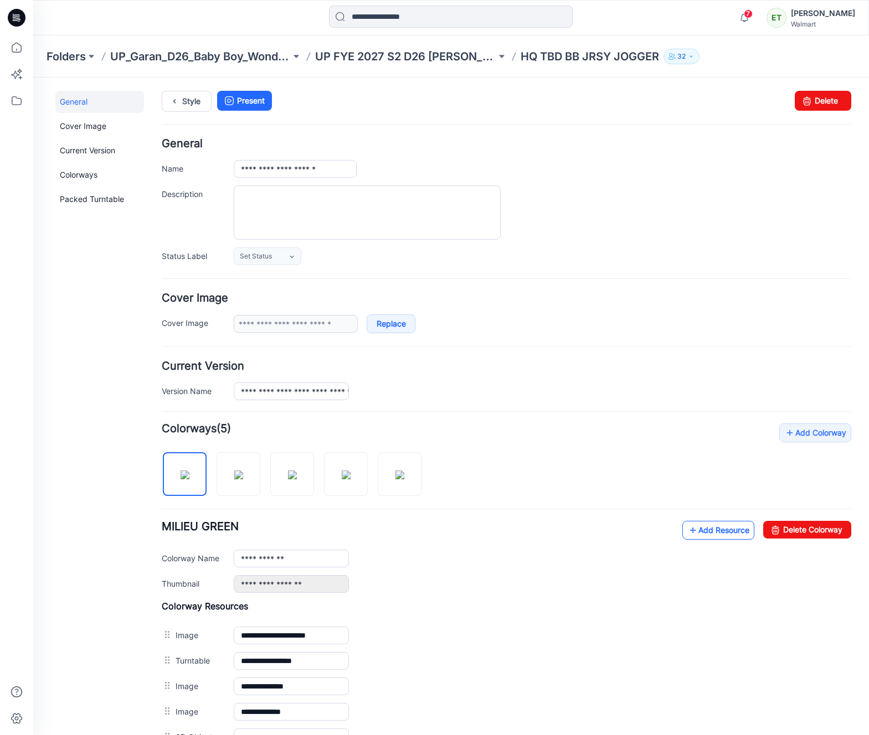
click at [689, 524] on link "Add Resource" at bounding box center [718, 530] width 72 height 19
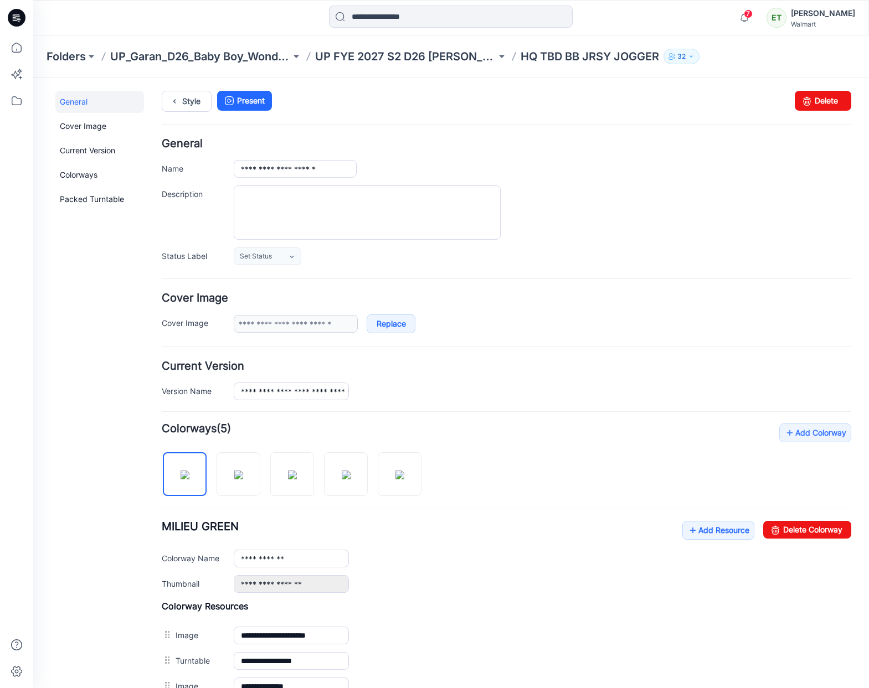
click at [545, 408] on form "**********" at bounding box center [507, 509] width 690 height 742
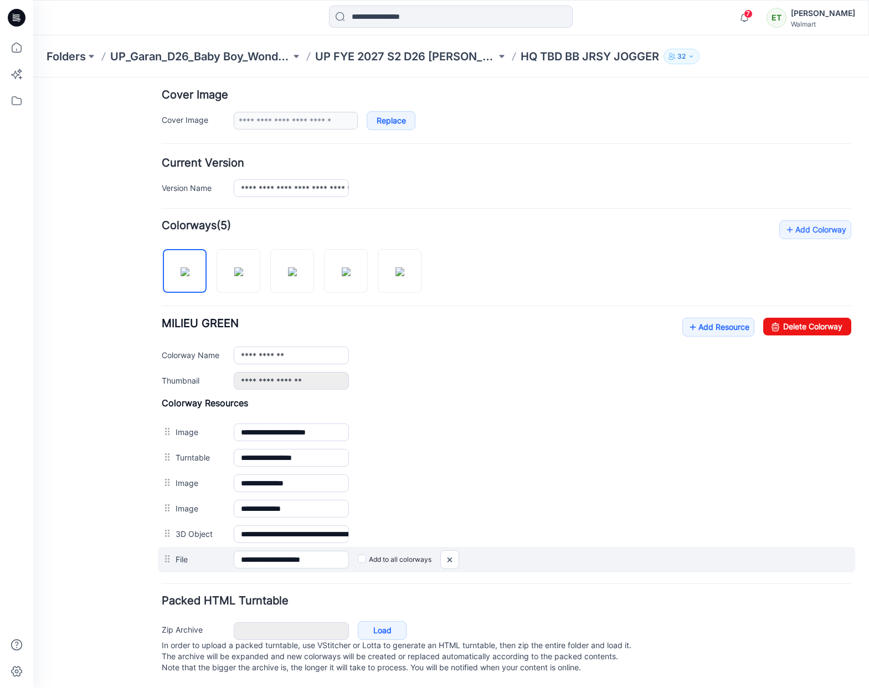
scroll to position [214, 0]
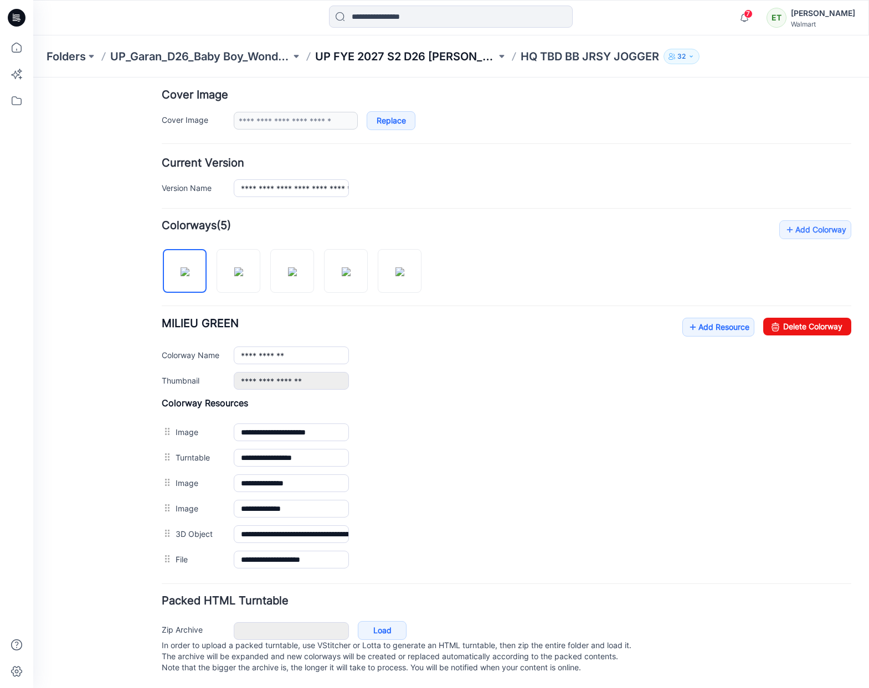
click at [418, 59] on p "UP FYE 2027 S2 D26 [PERSON_NAME]" at bounding box center [405, 57] width 181 height 16
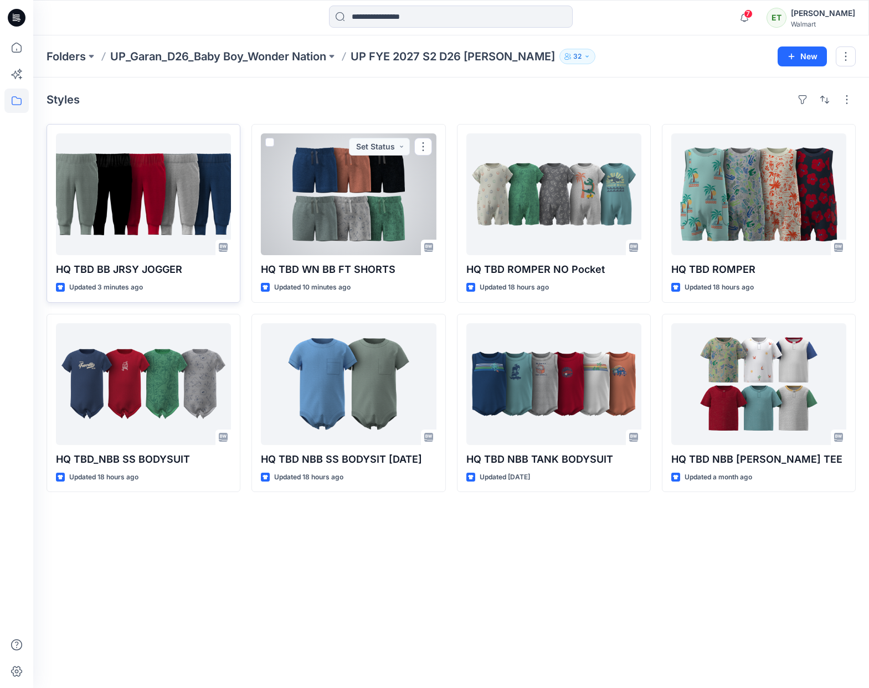
click at [165, 223] on div at bounding box center [143, 194] width 175 height 122
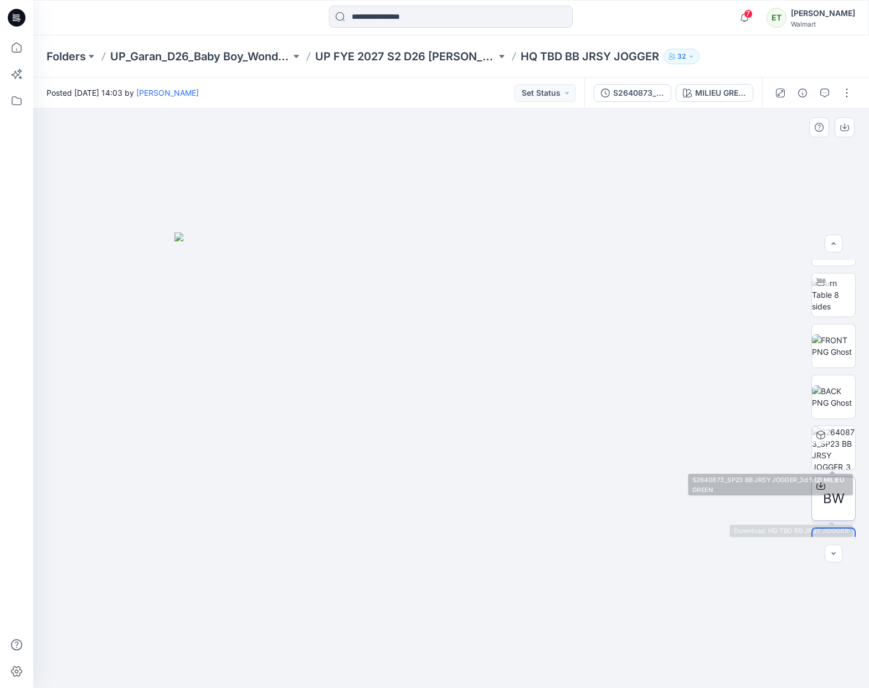
scroll to position [39, 0]
click at [438, 59] on p "UP FYE 2027 S2 D26 [PERSON_NAME]" at bounding box center [405, 57] width 181 height 16
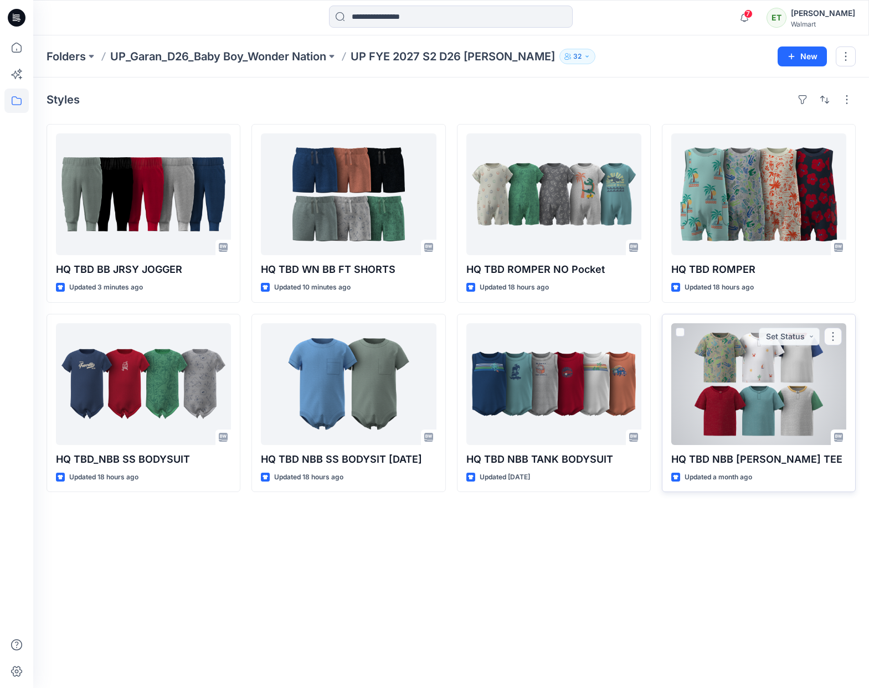
click at [708, 437] on div at bounding box center [758, 384] width 175 height 122
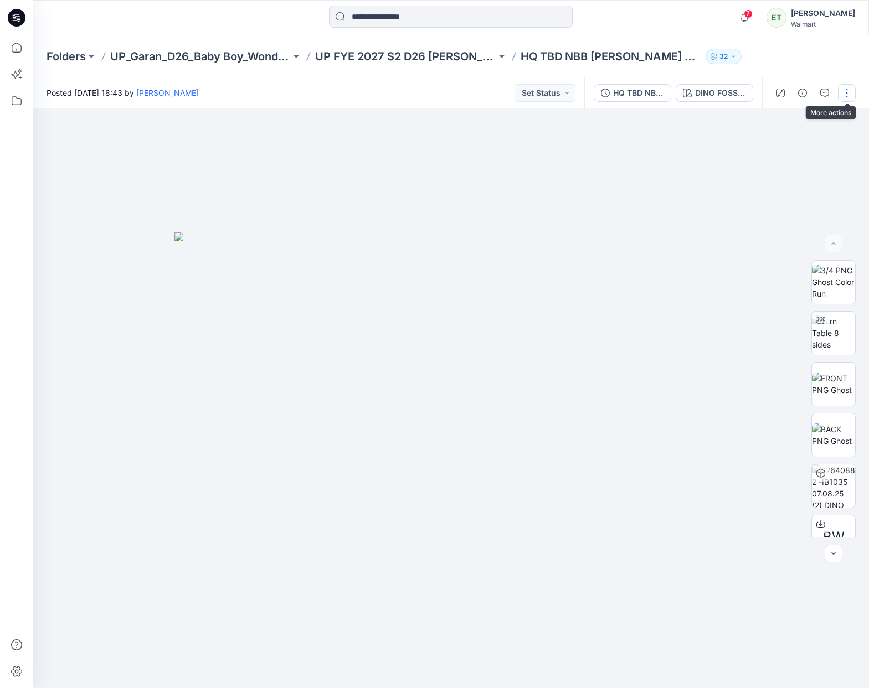
click at [845, 97] on button "button" at bounding box center [847, 93] width 18 height 18
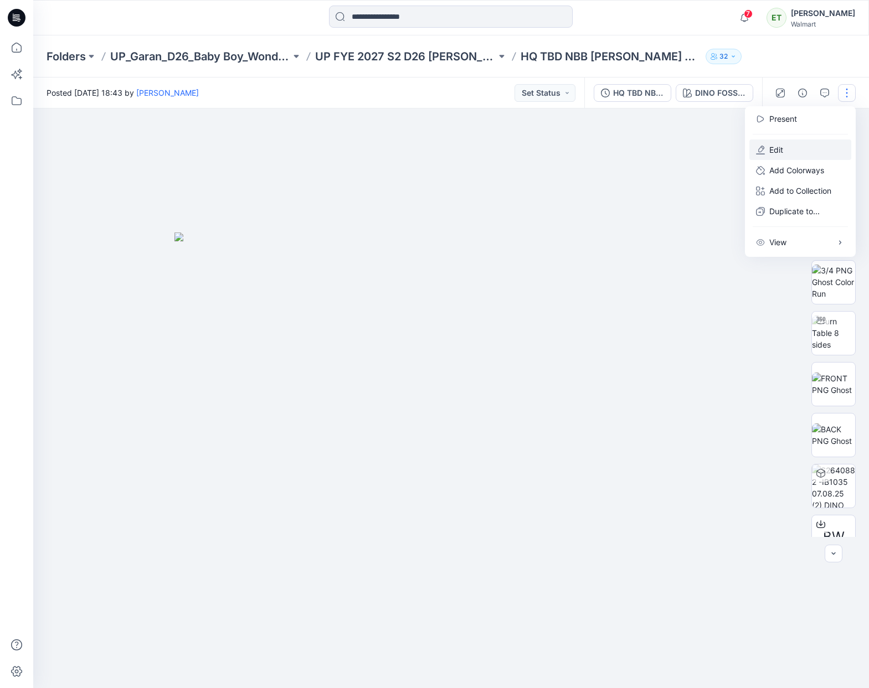
click at [765, 150] on button "Edit" at bounding box center [800, 150] width 102 height 20
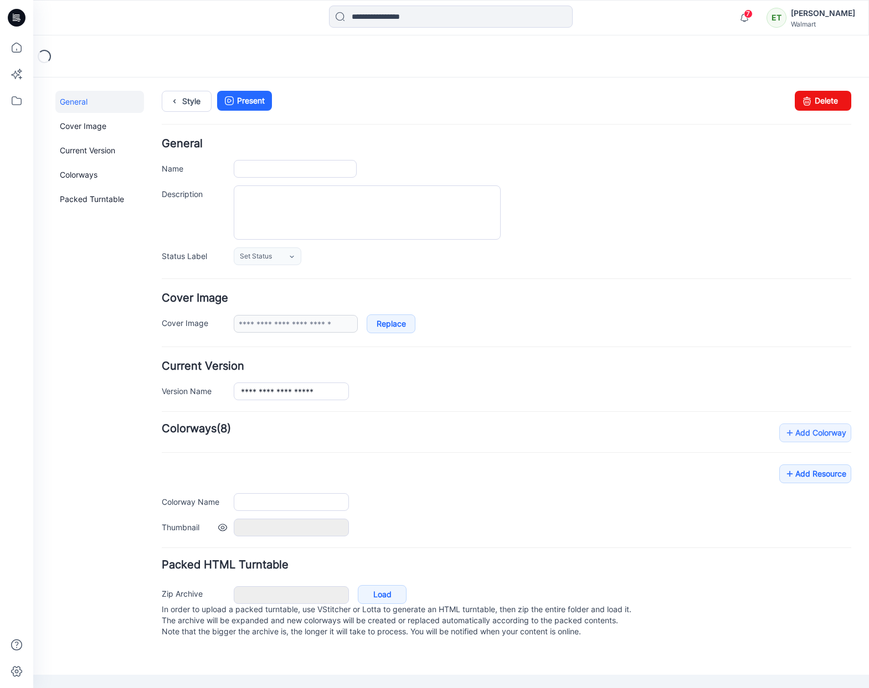
type input "**********"
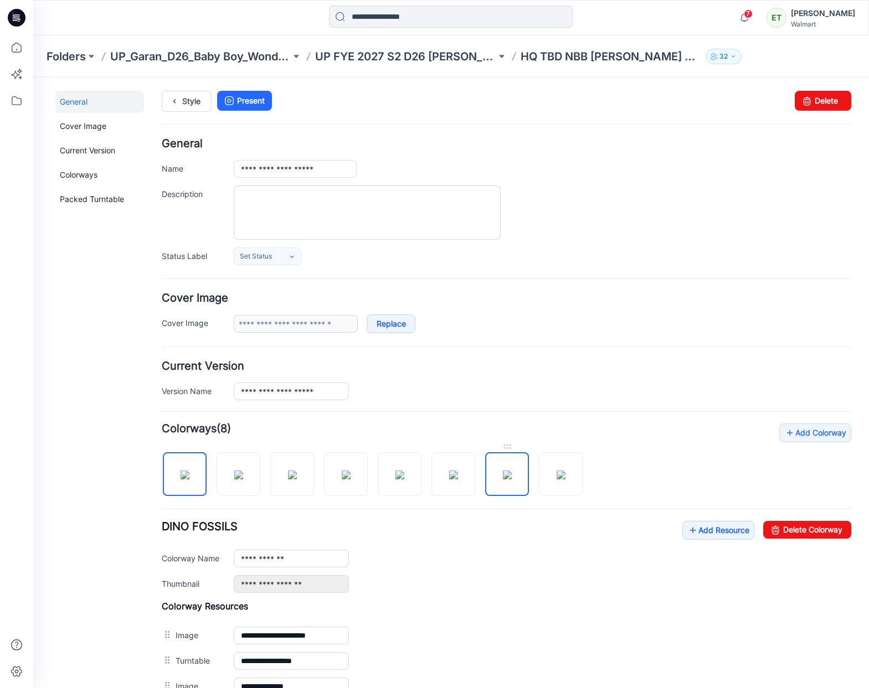
click at [512, 480] on img at bounding box center [507, 475] width 9 height 9
click at [781, 531] on link "Delete Colorway" at bounding box center [807, 530] width 88 height 18
click at [506, 476] on img at bounding box center [507, 475] width 9 height 9
click at [798, 526] on link "Delete Colorway" at bounding box center [807, 530] width 88 height 18
type input "**********"
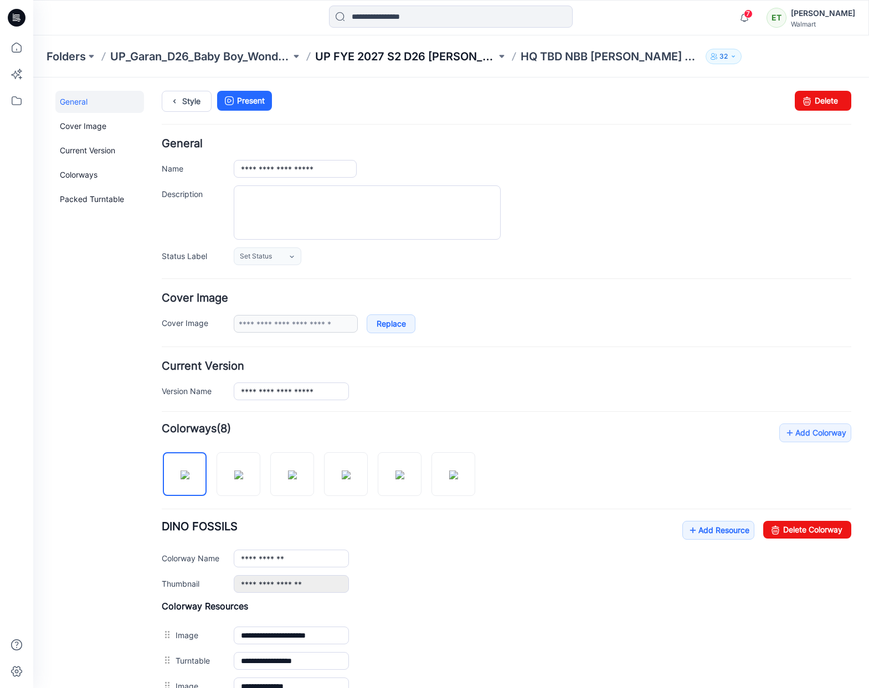
click at [403, 58] on p "UP FYE 2027 S2 D26 [PERSON_NAME]" at bounding box center [405, 57] width 181 height 16
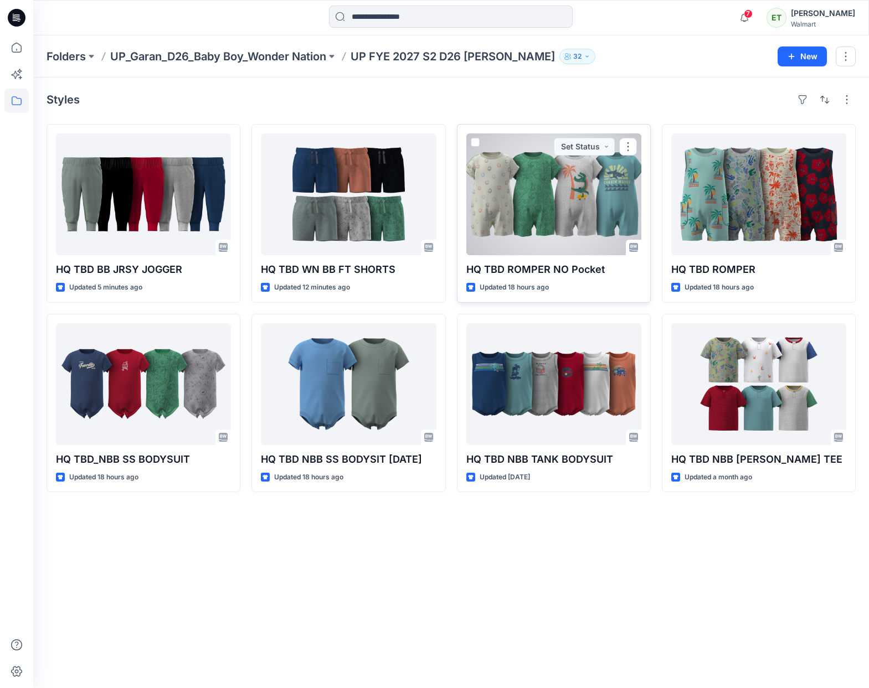
click at [509, 213] on div at bounding box center [553, 194] width 175 height 122
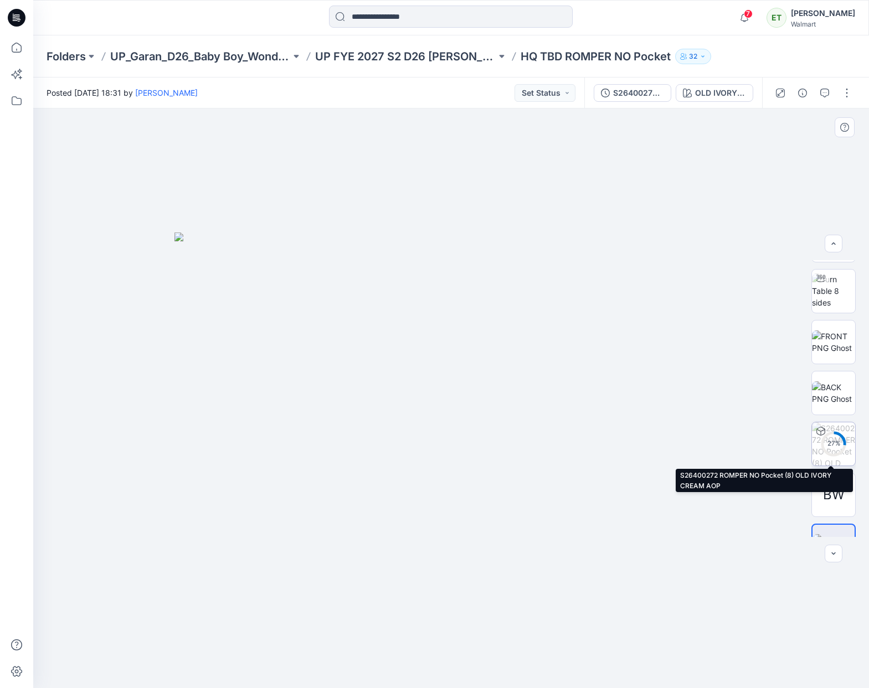
scroll to position [44, 0]
click at [851, 97] on button "button" at bounding box center [847, 93] width 18 height 18
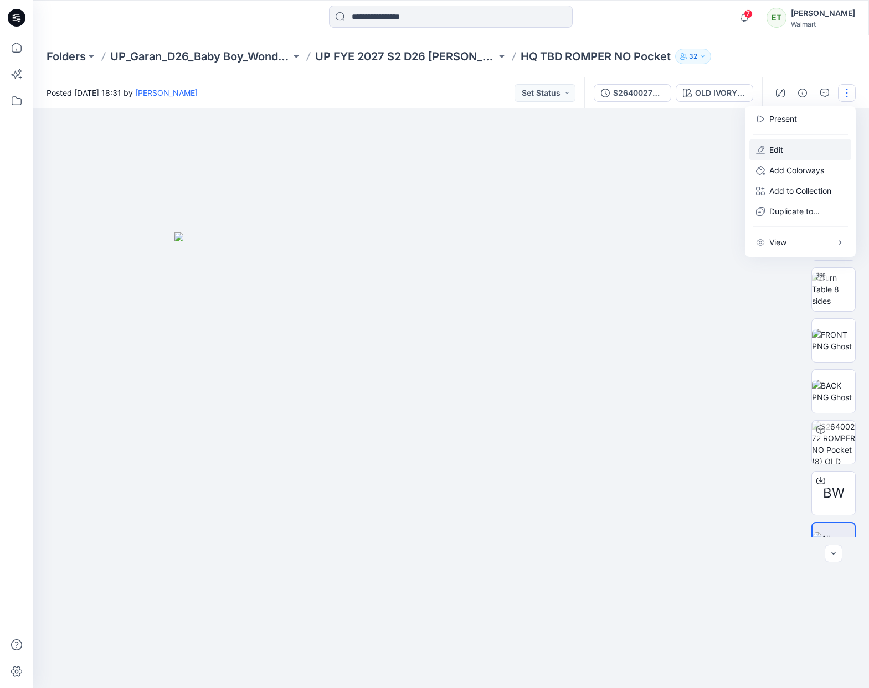
click at [799, 155] on button "Edit" at bounding box center [800, 150] width 102 height 20
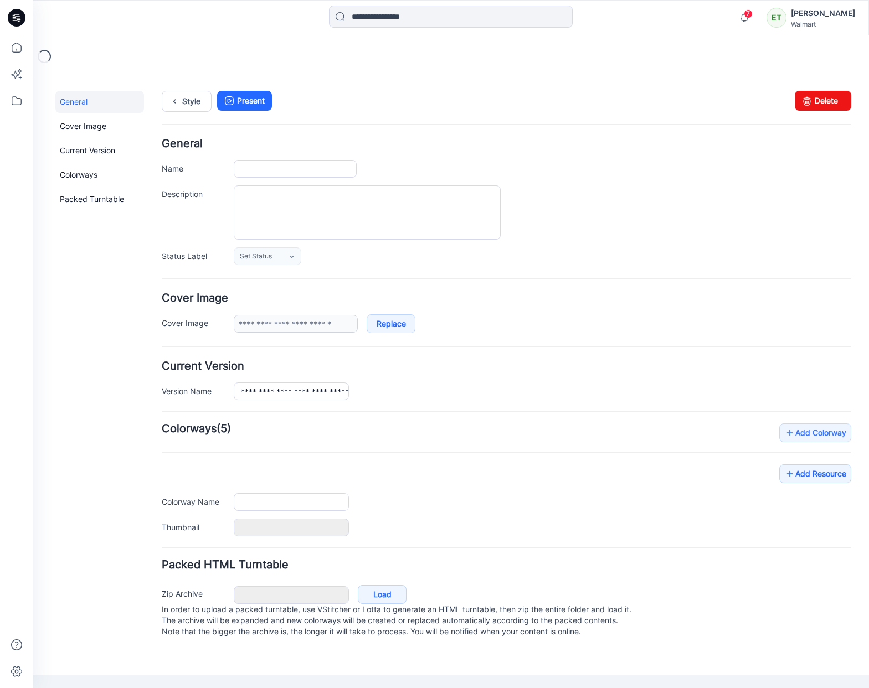
type input "**********"
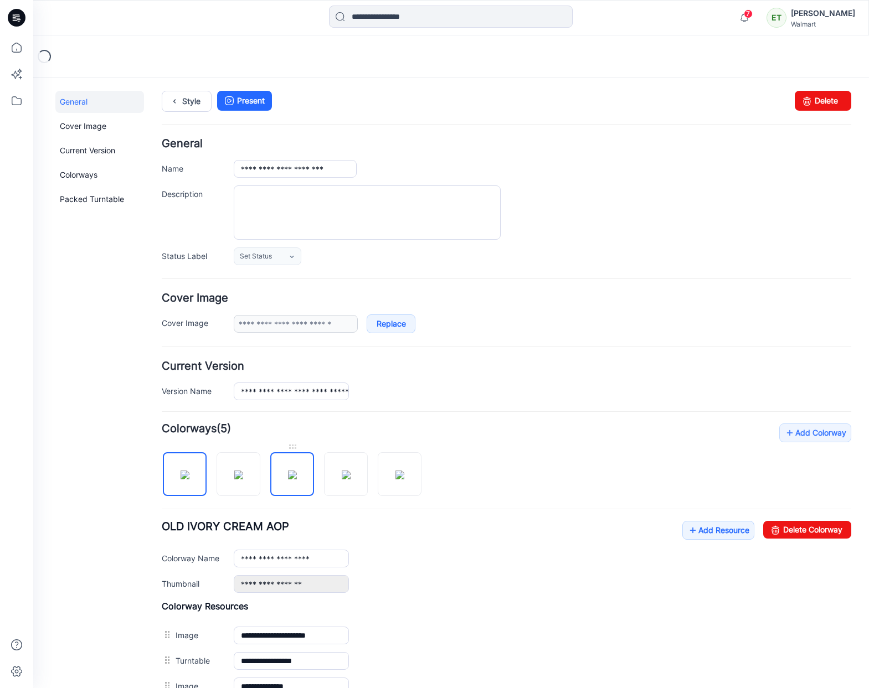
click at [297, 477] on img at bounding box center [292, 475] width 9 height 9
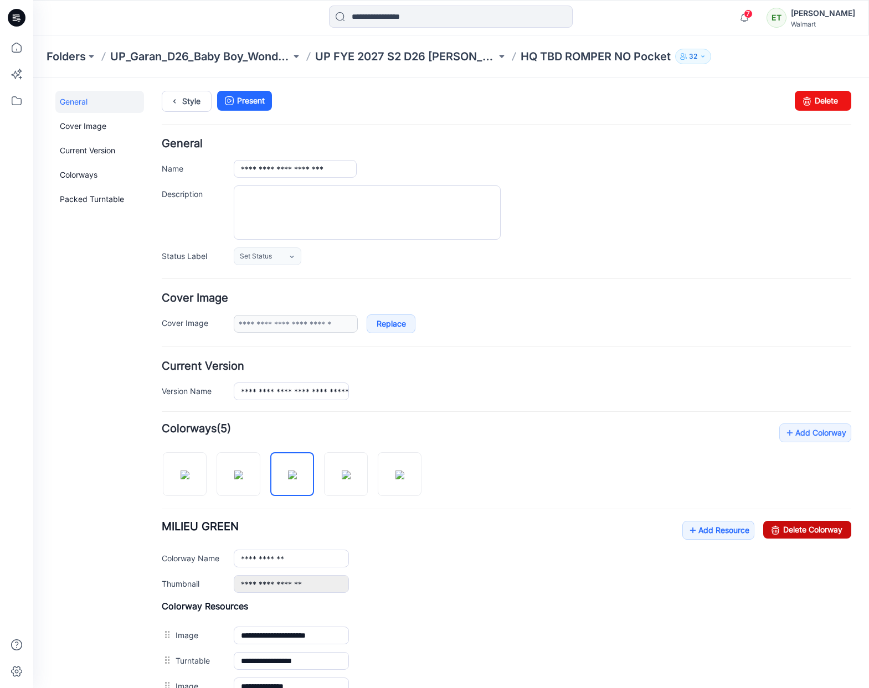
click at [771, 536] on icon at bounding box center [776, 530] width 16 height 18
type input "**********"
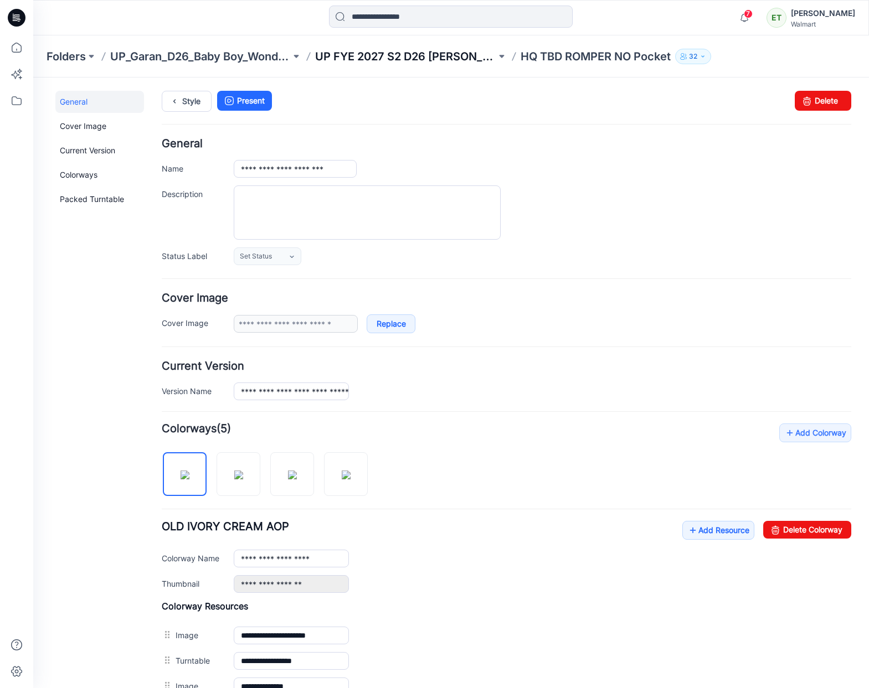
click at [394, 54] on p "UP FYE 2027 S2 D26 [PERSON_NAME]" at bounding box center [405, 57] width 181 height 16
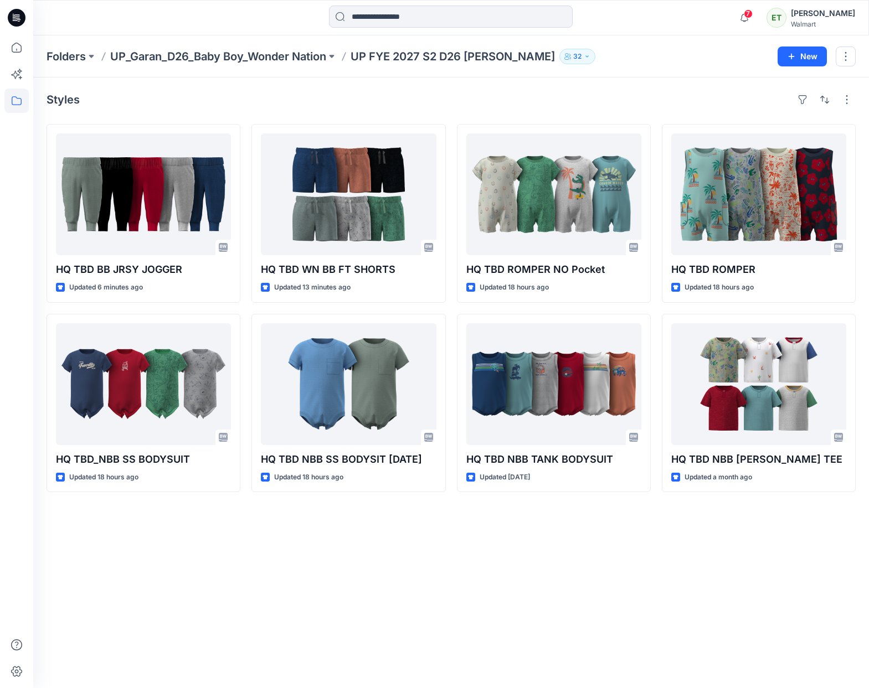
click at [301, 598] on div "Styles HQ TBD BB JRSY JOGGER Updated 6 minutes ago HQ TBD_NBB SS BODYSUIT Updat…" at bounding box center [451, 383] width 836 height 611
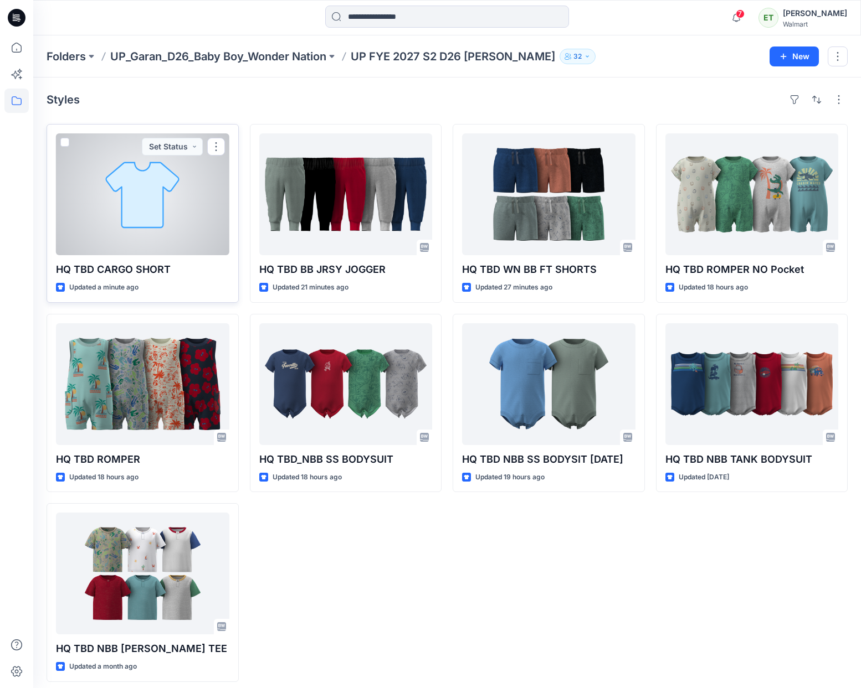
click at [178, 224] on div at bounding box center [142, 194] width 173 height 122
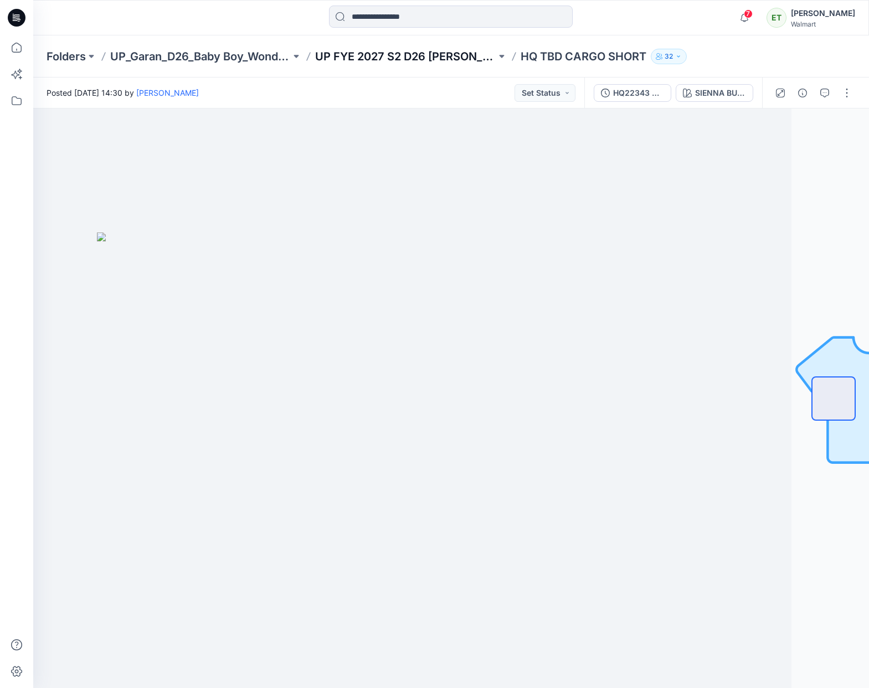
click at [436, 52] on p "UP FYE 2027 S2 D26 [PERSON_NAME]" at bounding box center [405, 57] width 181 height 16
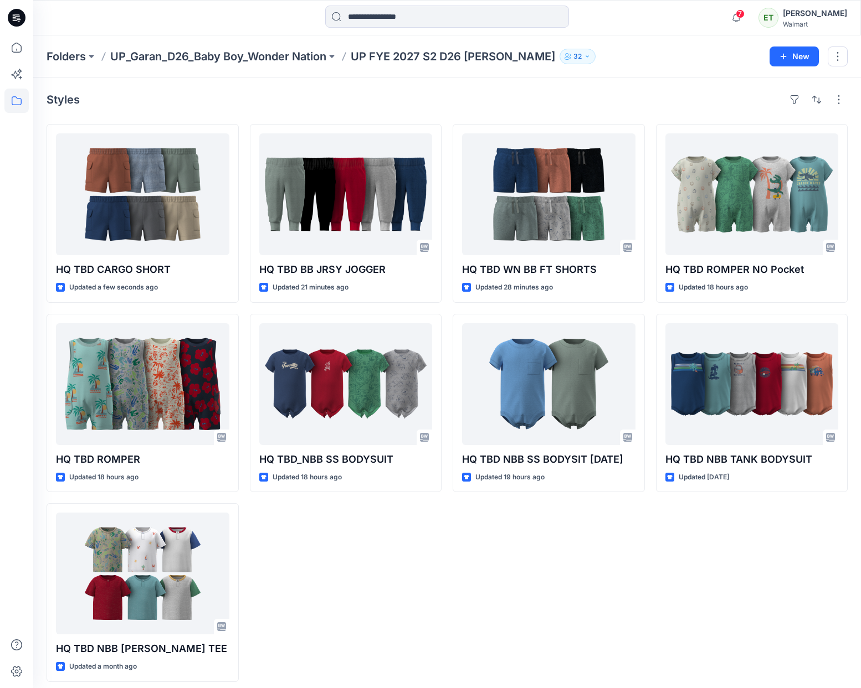
click at [437, 574] on div "HQ TBD BB JRSY JOGGER Updated 21 minutes ago HQ TBD_NBB SS BODYSUIT Updated 18 …" at bounding box center [346, 403] width 192 height 558
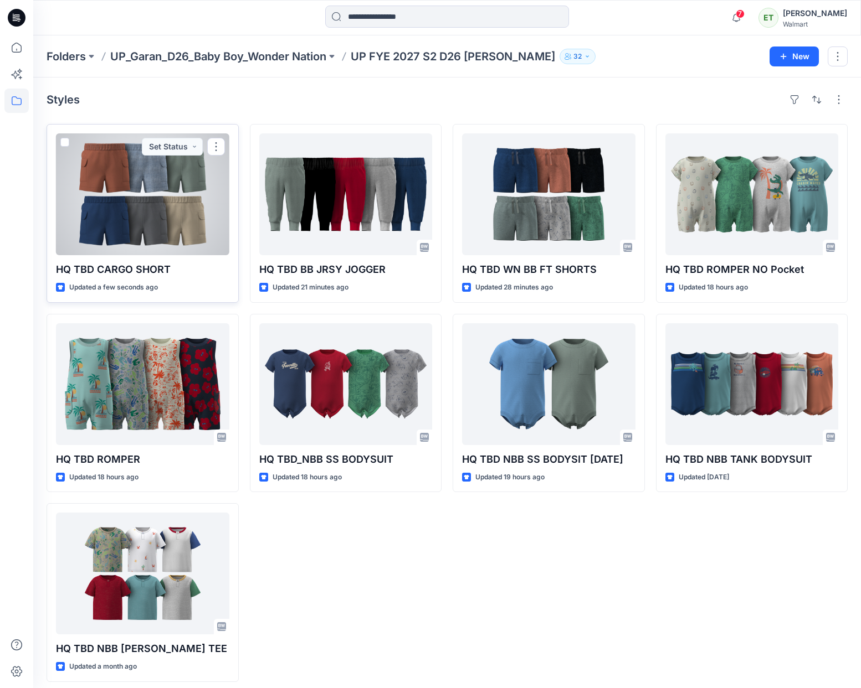
click at [189, 231] on div at bounding box center [142, 194] width 173 height 122
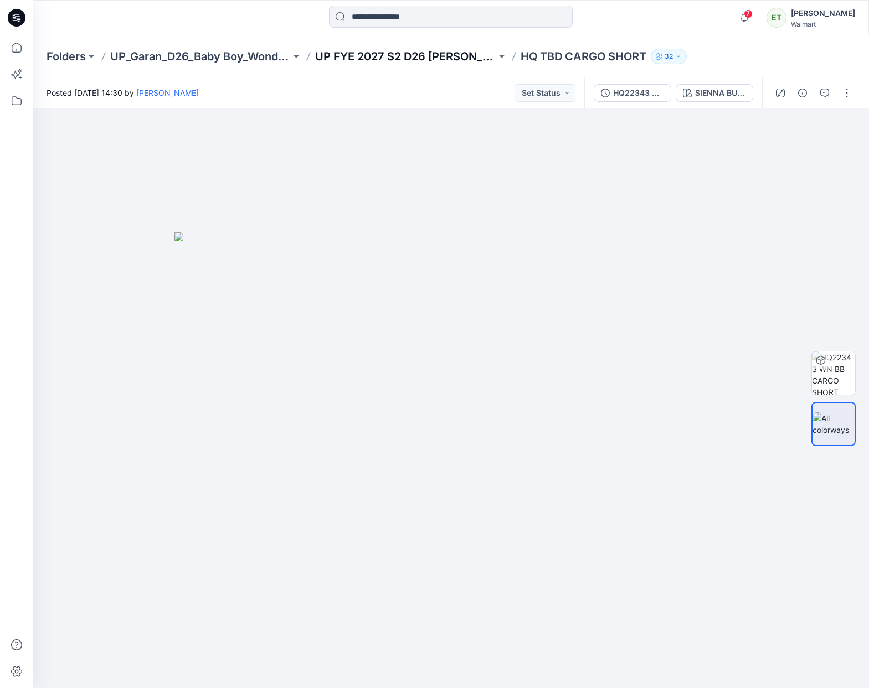
click at [405, 50] on p "UP FYE 2027 S2 D26 [PERSON_NAME]" at bounding box center [405, 57] width 181 height 16
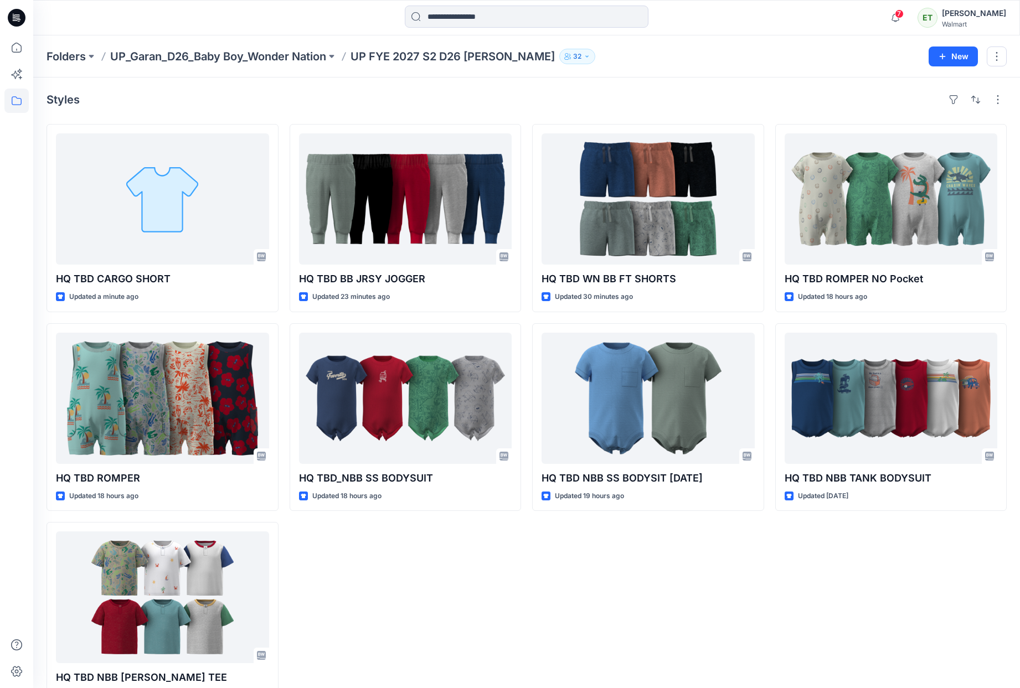
click at [165, 106] on div "Styles" at bounding box center [527, 100] width 960 height 18
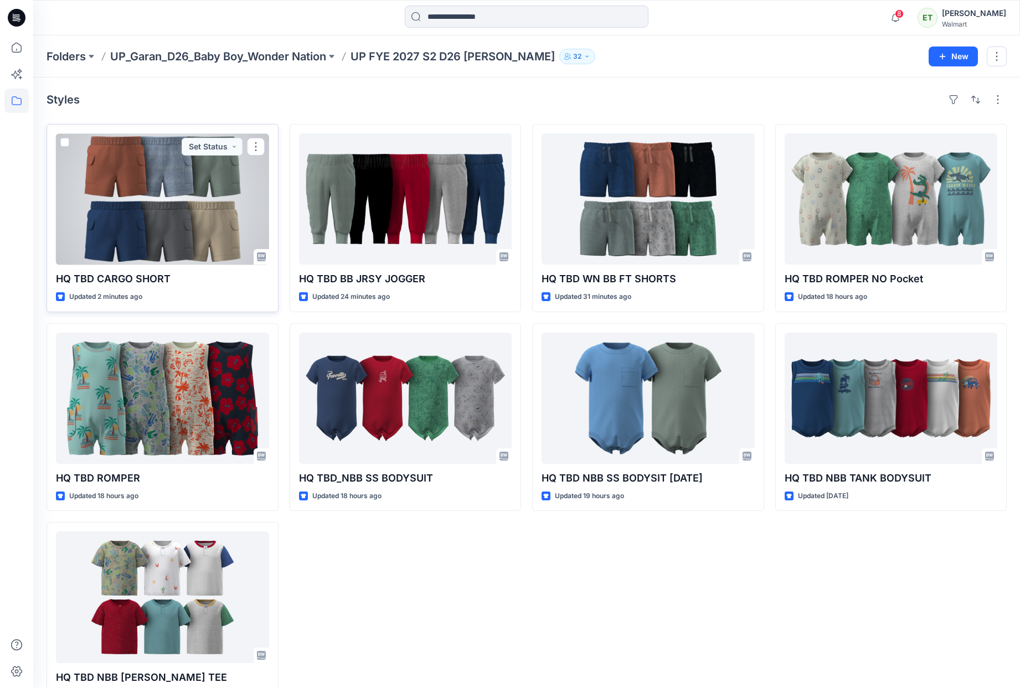
click at [126, 219] on div at bounding box center [162, 198] width 213 height 131
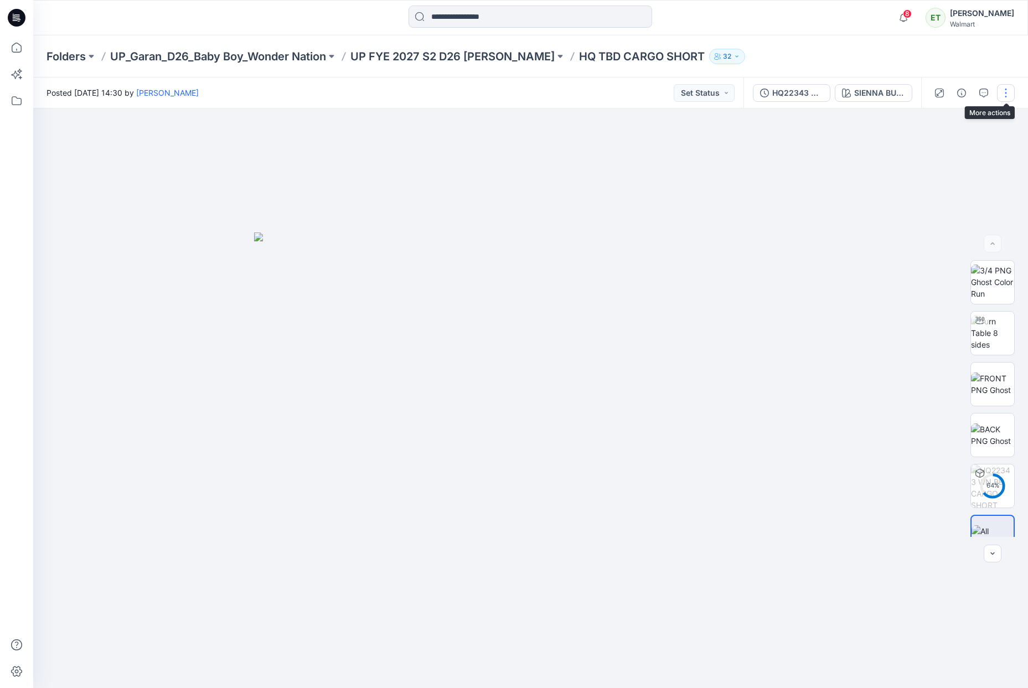
click at [1000, 89] on button "button" at bounding box center [1006, 93] width 18 height 18
click at [971, 152] on button "Edit" at bounding box center [960, 150] width 102 height 20
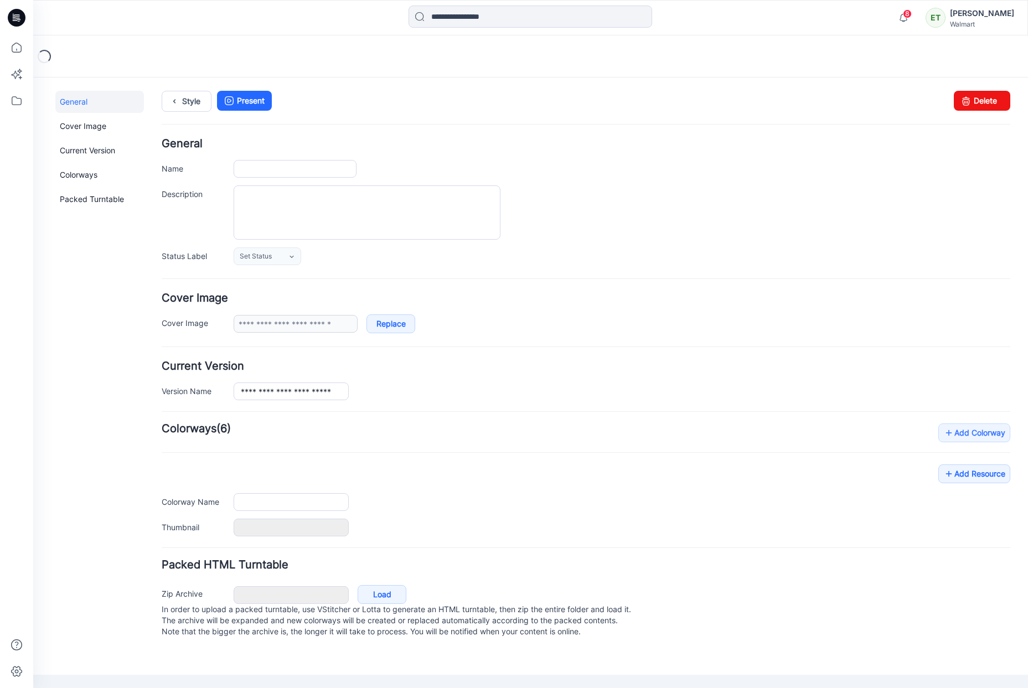
type input "**********"
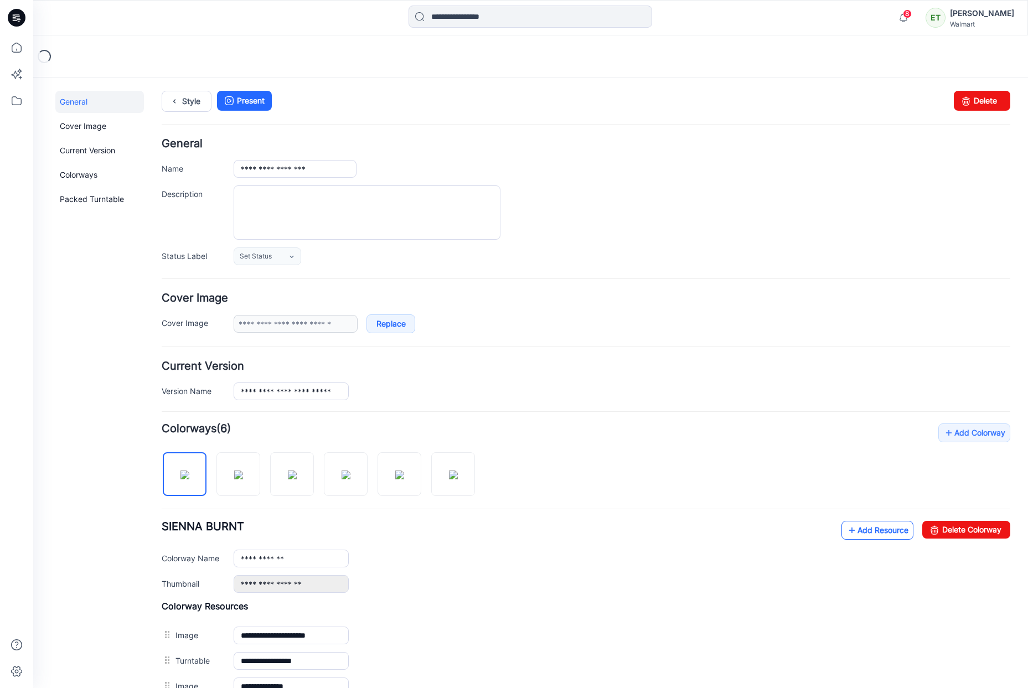
click at [847, 524] on icon at bounding box center [852, 531] width 11 height 18
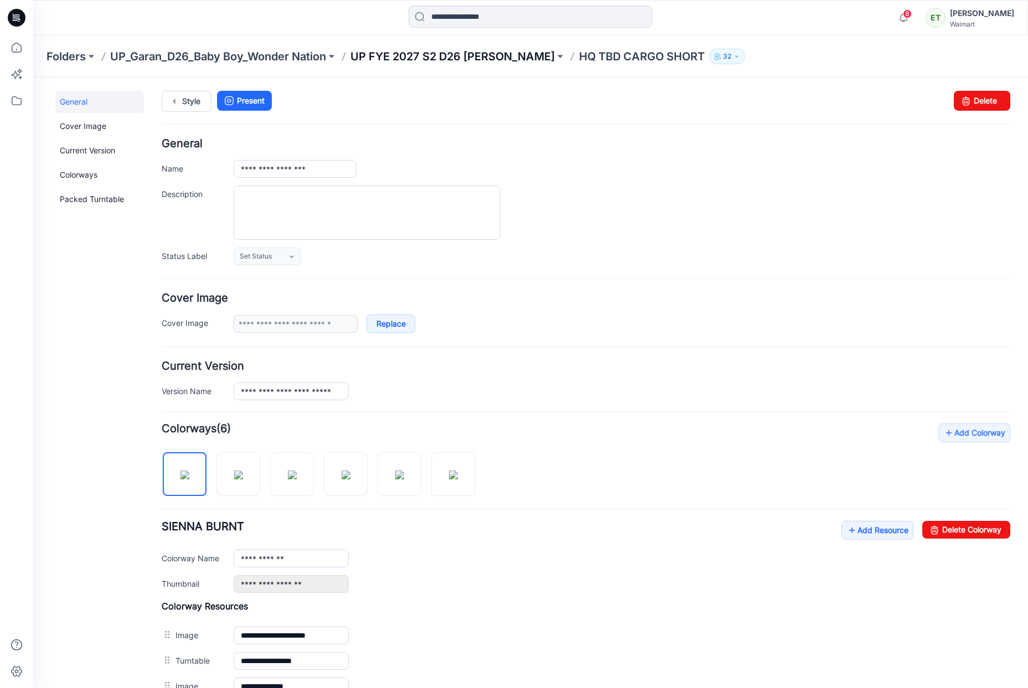
click at [441, 56] on p "UP FYE 2027 S2 D26 [PERSON_NAME]" at bounding box center [453, 57] width 204 height 16
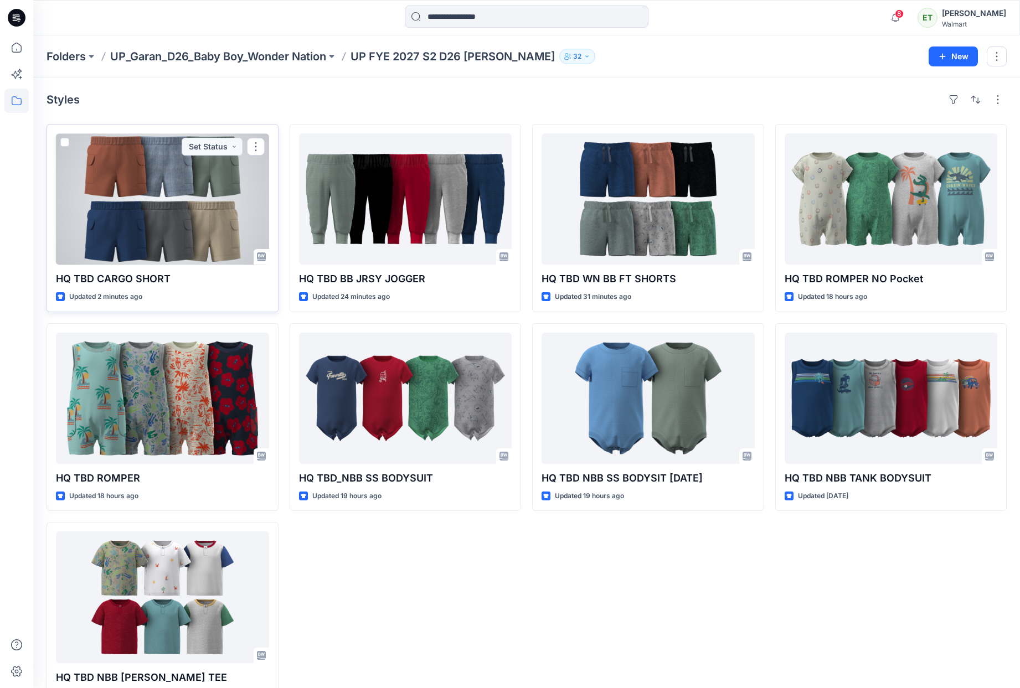
click at [190, 223] on div at bounding box center [162, 198] width 213 height 131
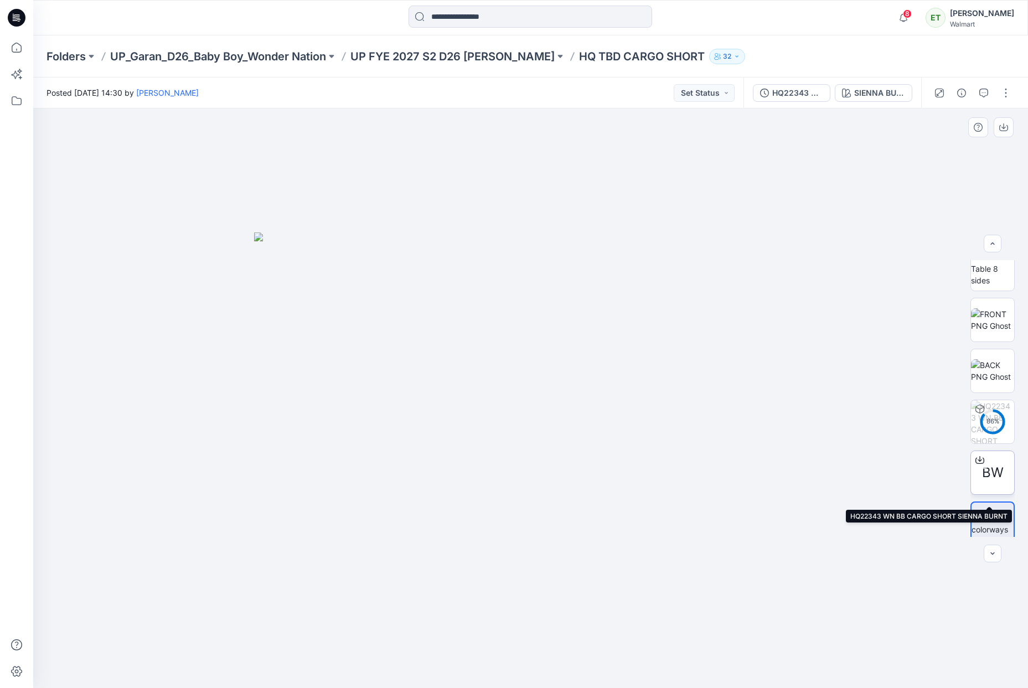
scroll to position [73, 0]
click at [461, 55] on p "UP FYE 2027 S2 D26 [PERSON_NAME]" at bounding box center [453, 57] width 204 height 16
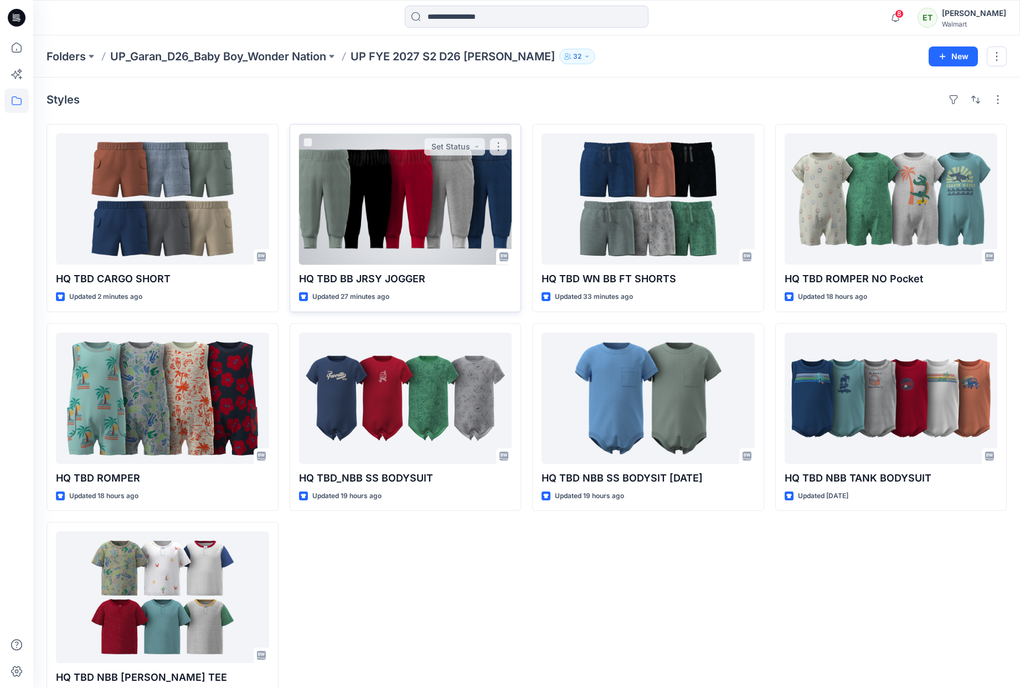
click at [388, 217] on div at bounding box center [405, 198] width 213 height 131
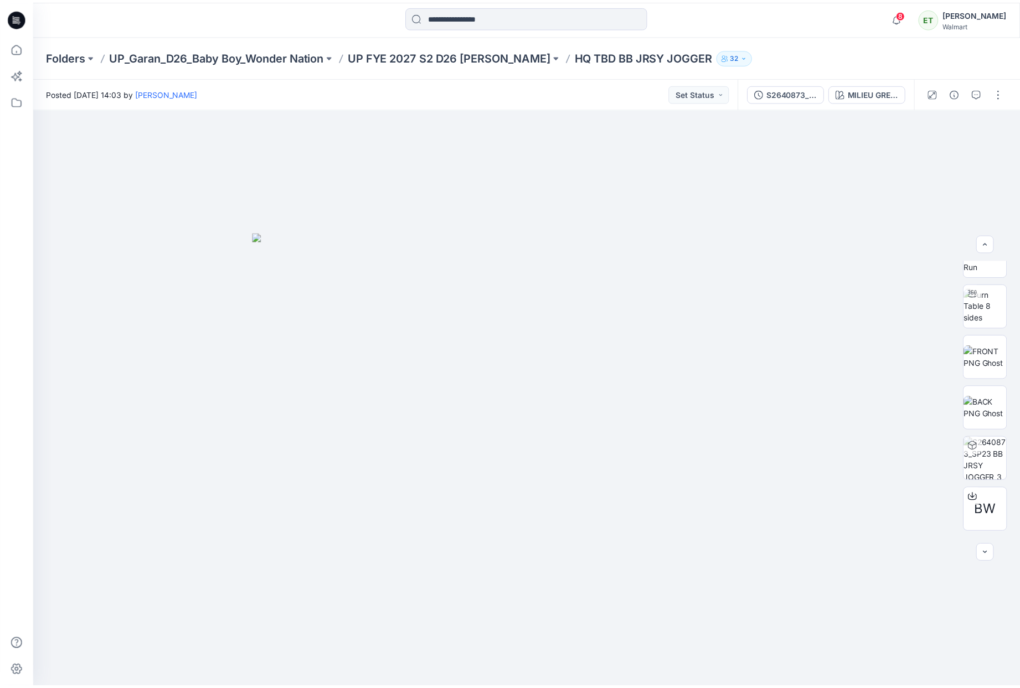
scroll to position [29, 0]
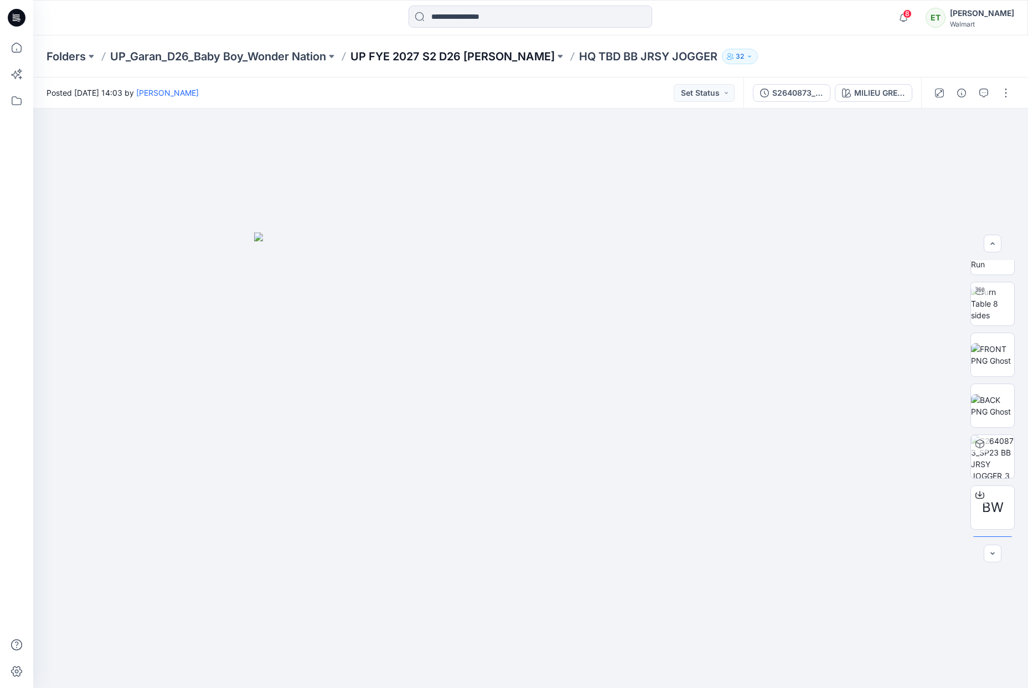
click at [456, 55] on p "UP FYE 2027 S2 D26 [PERSON_NAME]" at bounding box center [453, 57] width 204 height 16
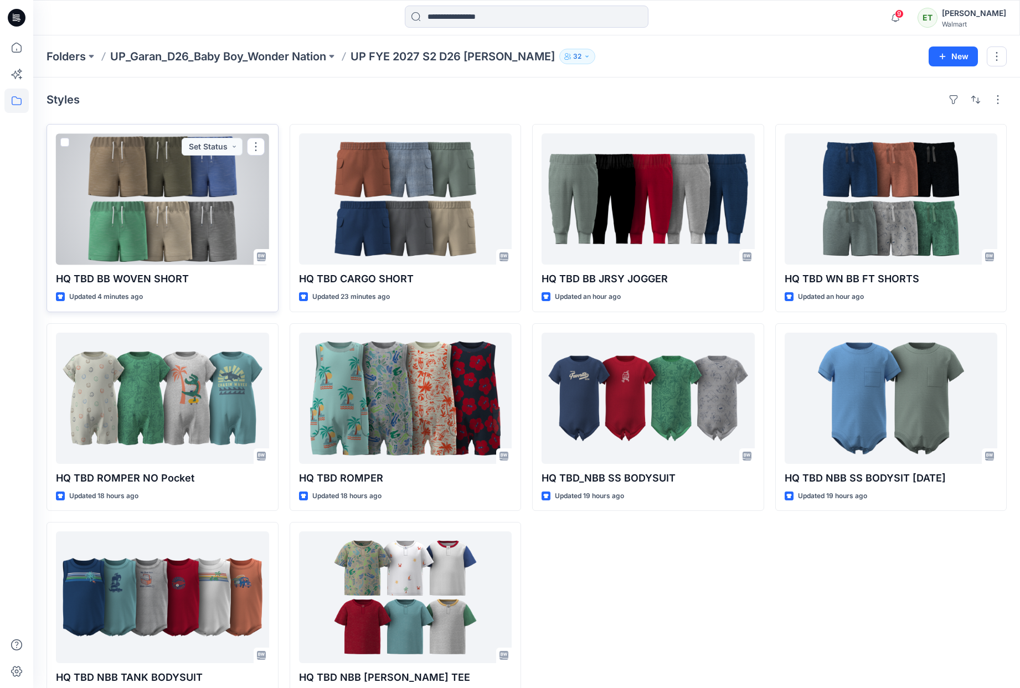
click at [135, 200] on div at bounding box center [162, 198] width 213 height 131
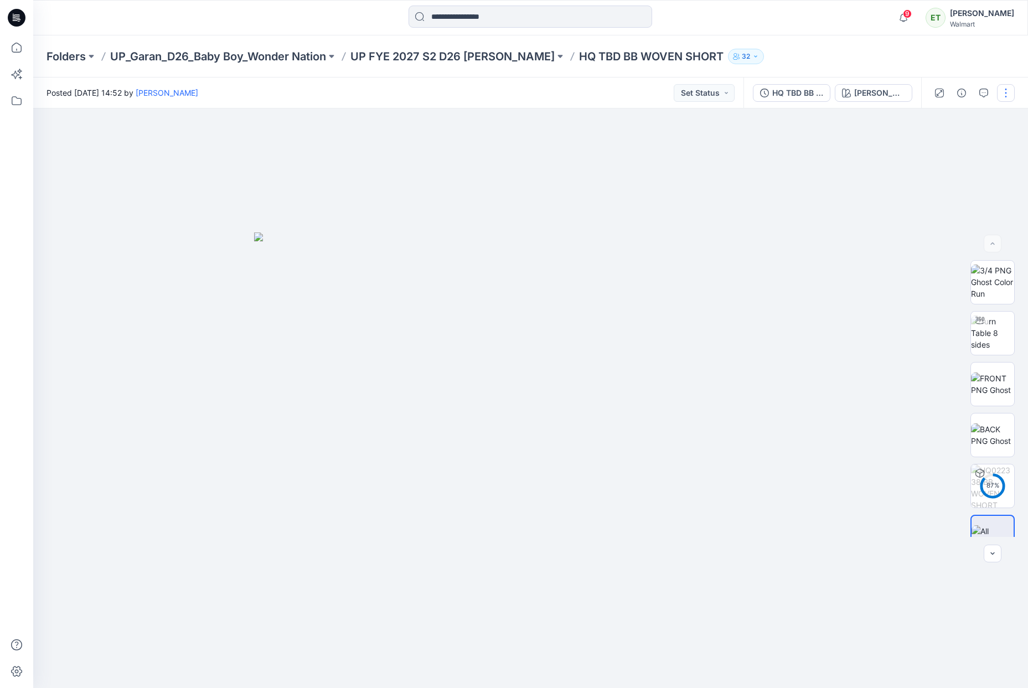
click at [1015, 94] on button "button" at bounding box center [1006, 93] width 18 height 18
click at [952, 145] on button "Edit" at bounding box center [960, 150] width 102 height 20
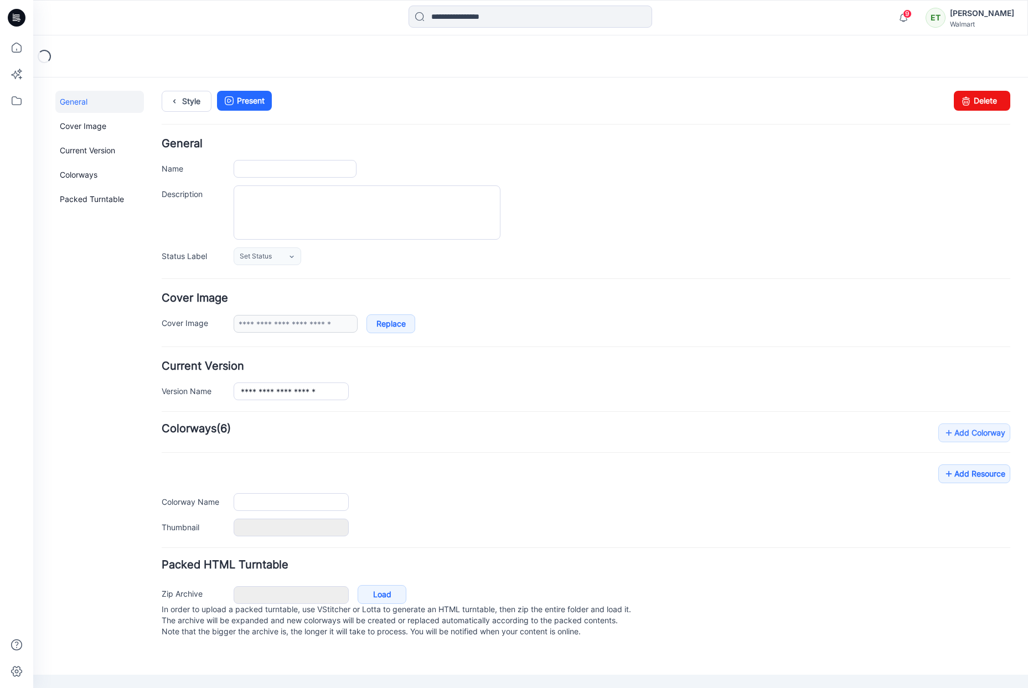
type input "**********"
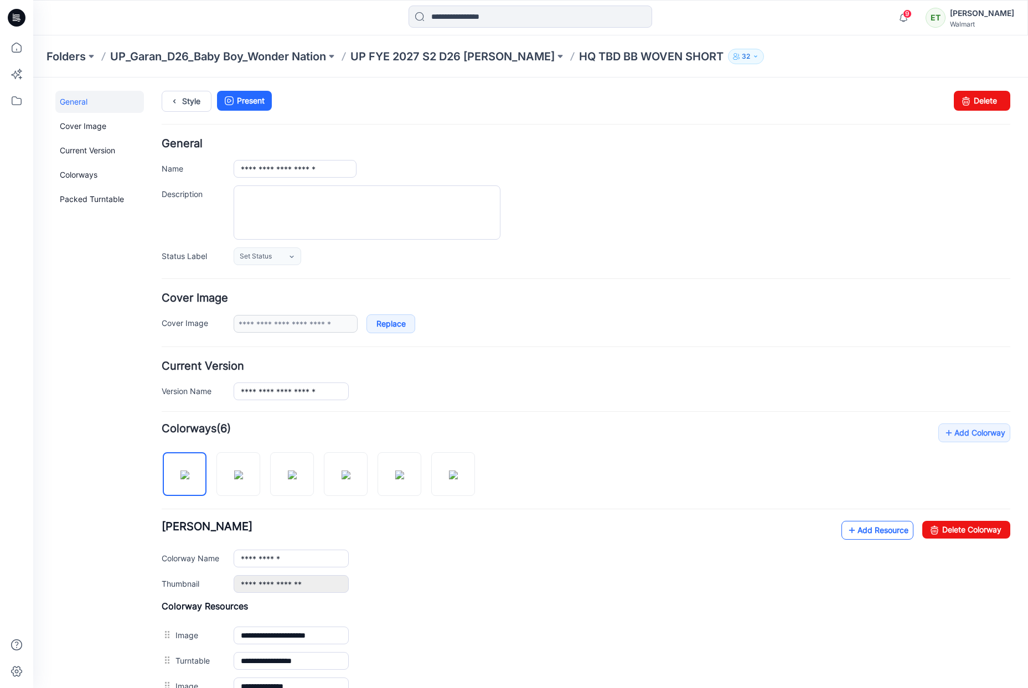
click at [847, 526] on icon at bounding box center [852, 531] width 11 height 18
click at [463, 60] on p "UP FYE 2027 S2 D26 [PERSON_NAME]" at bounding box center [453, 57] width 204 height 16
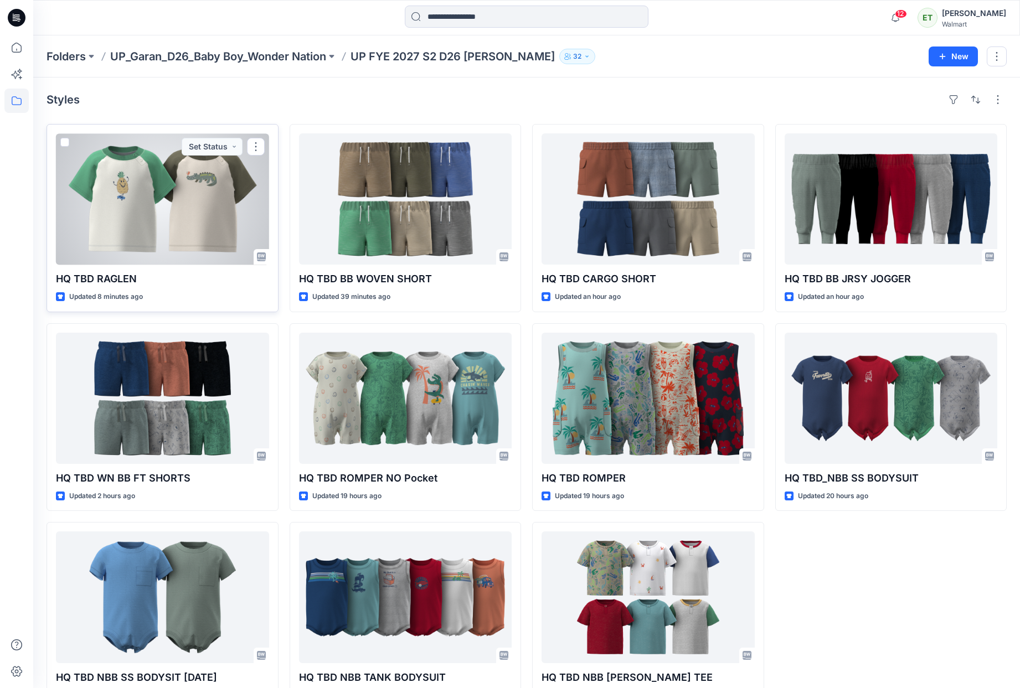
click at [171, 220] on div at bounding box center [162, 198] width 213 height 131
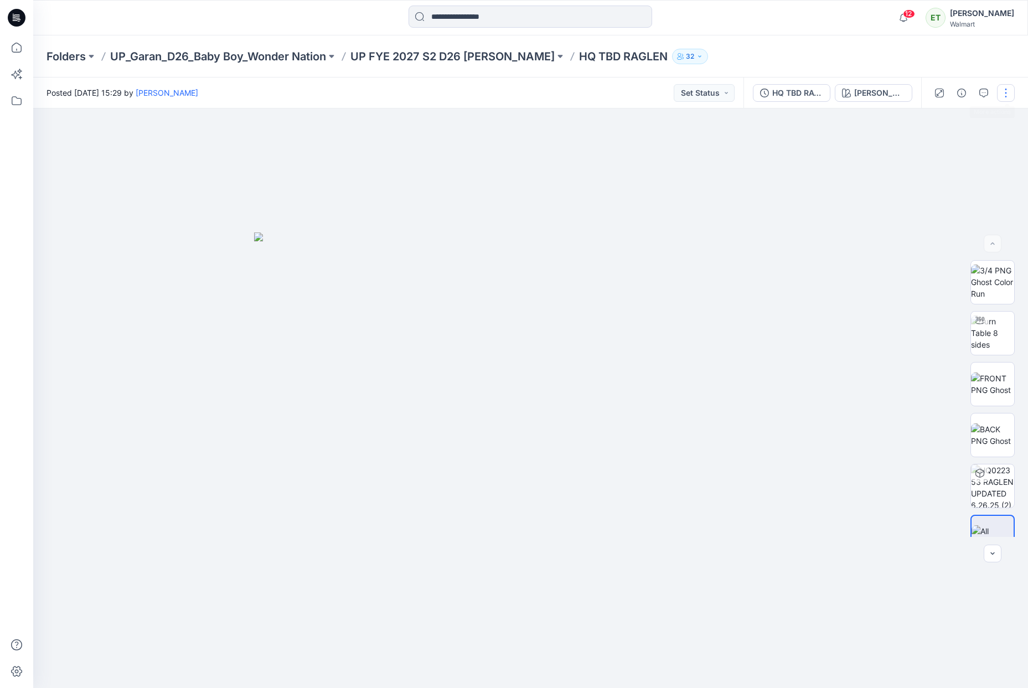
click at [1001, 96] on button "button" at bounding box center [1006, 93] width 18 height 18
click at [958, 153] on button "Edit" at bounding box center [960, 150] width 102 height 20
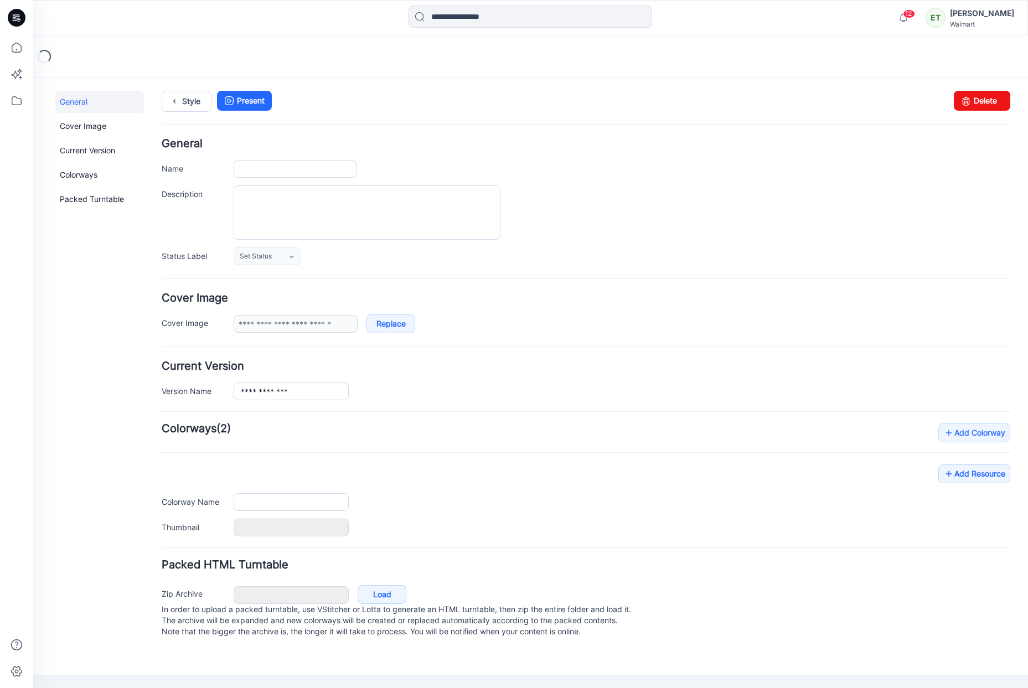
type input "**********"
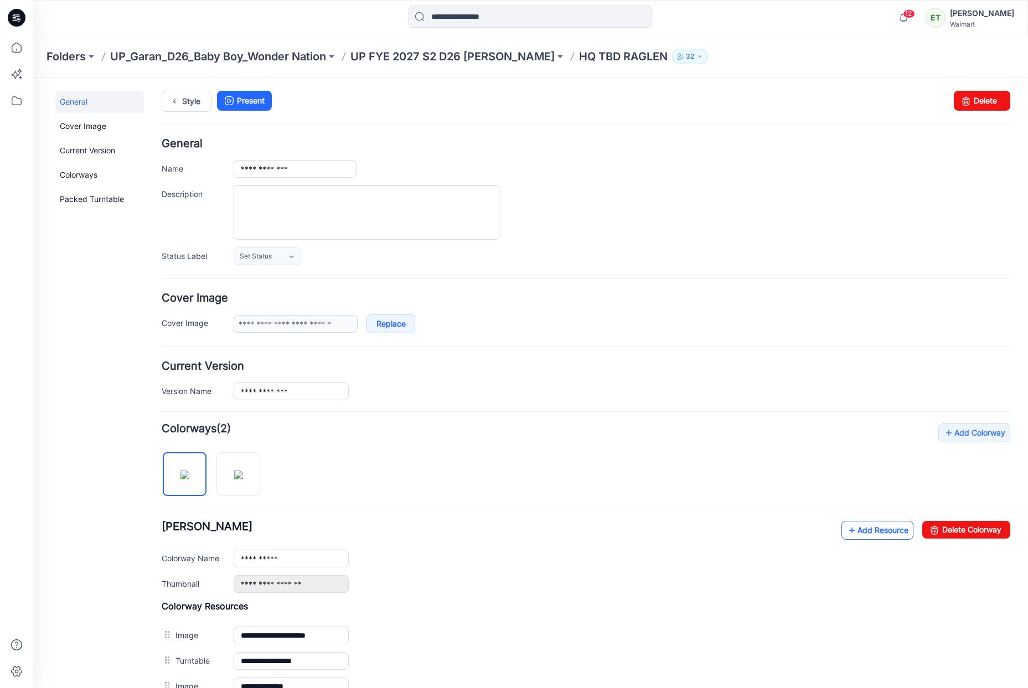
click at [848, 533] on link "Add Resource" at bounding box center [878, 530] width 72 height 19
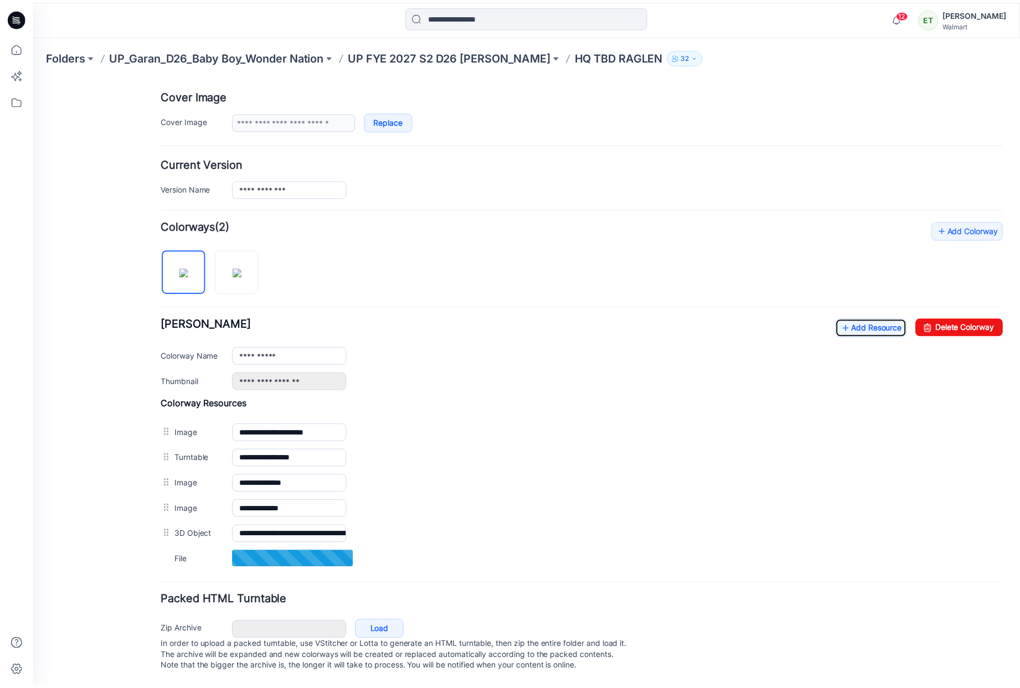
scroll to position [214, 0]
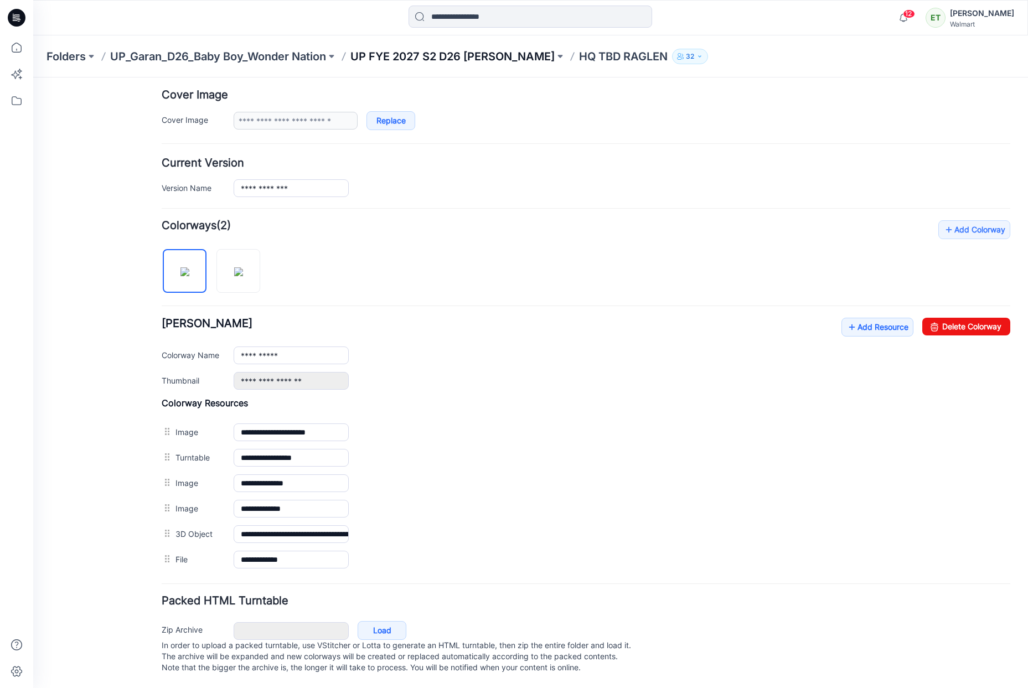
click at [413, 54] on p "UP FYE 2027 S2 D26 [PERSON_NAME]" at bounding box center [453, 57] width 204 height 16
